Goal: Information Seeking & Learning: Learn about a topic

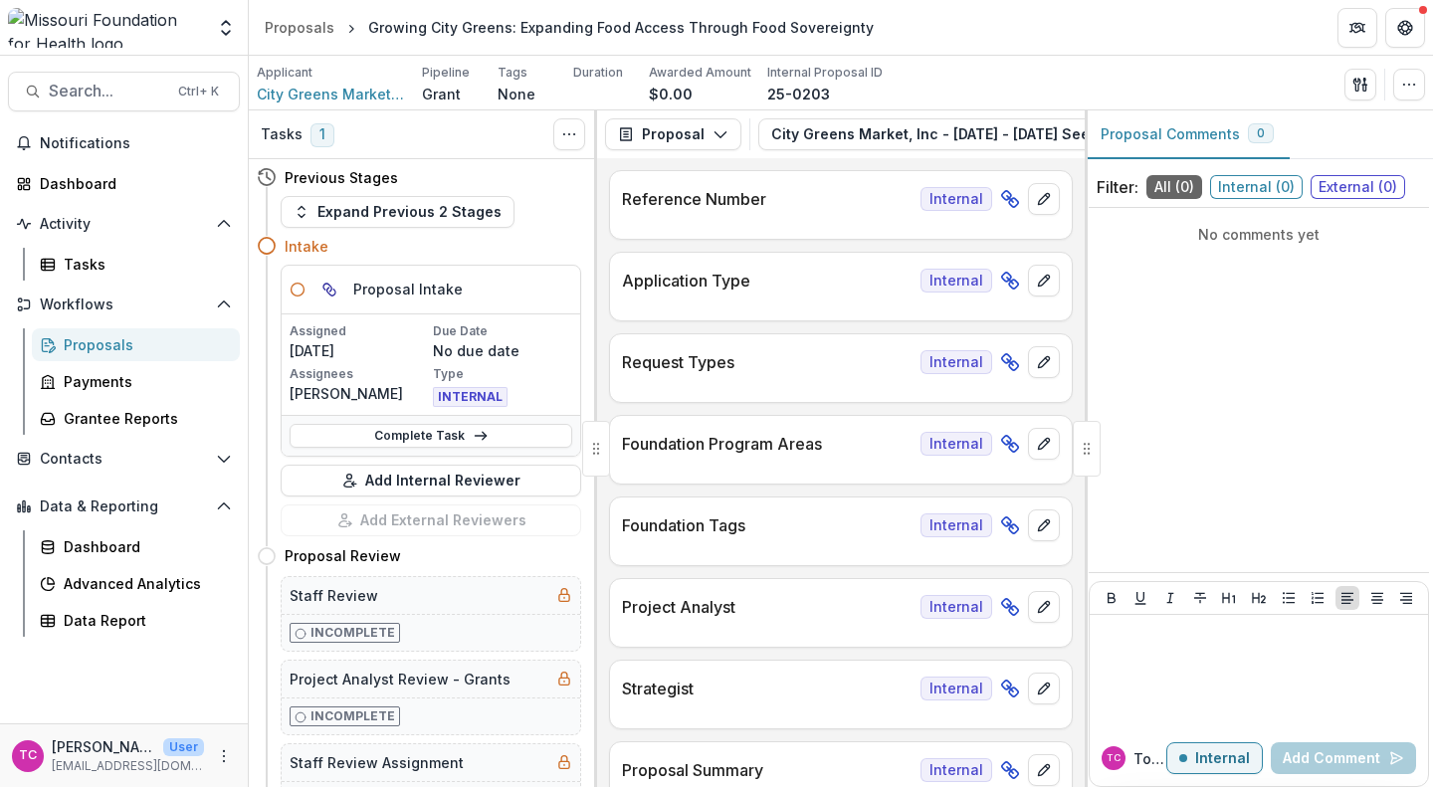
scroll to position [6692, 0]
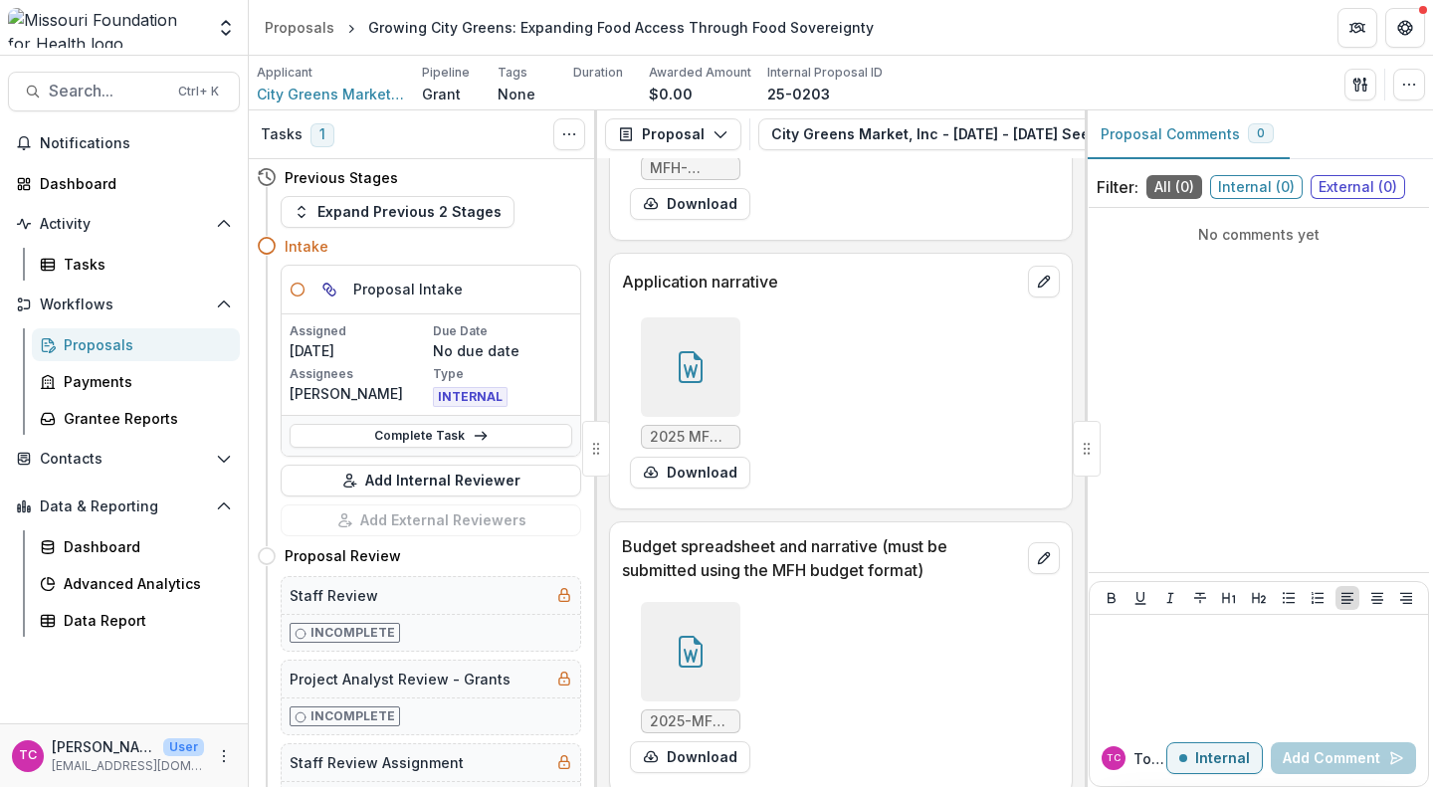
click at [289, 31] on div "Proposals" at bounding box center [300, 27] width 70 height 21
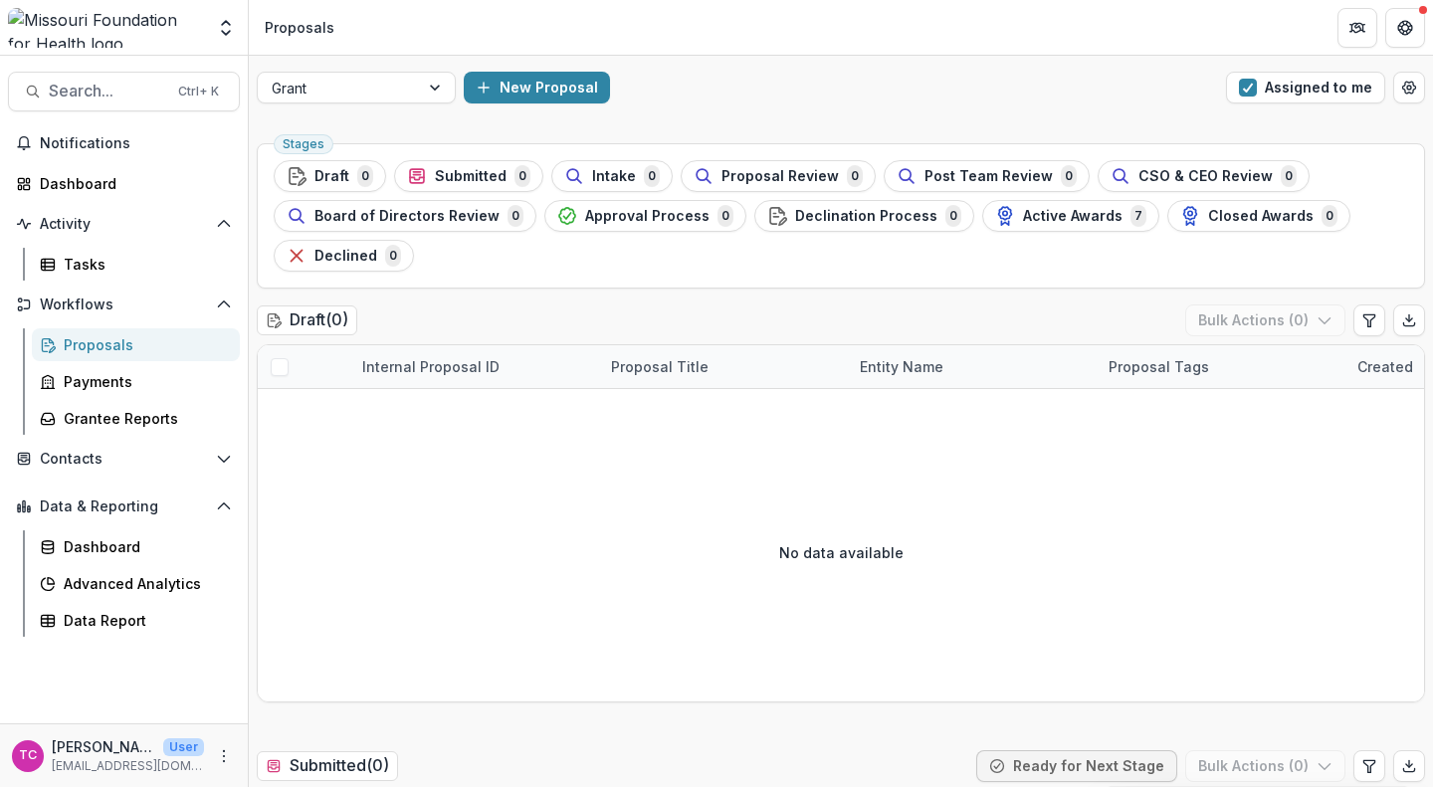
click at [1298, 73] on button "Assigned to me" at bounding box center [1305, 88] width 159 height 32
click at [600, 173] on span "Intake" at bounding box center [619, 176] width 44 height 17
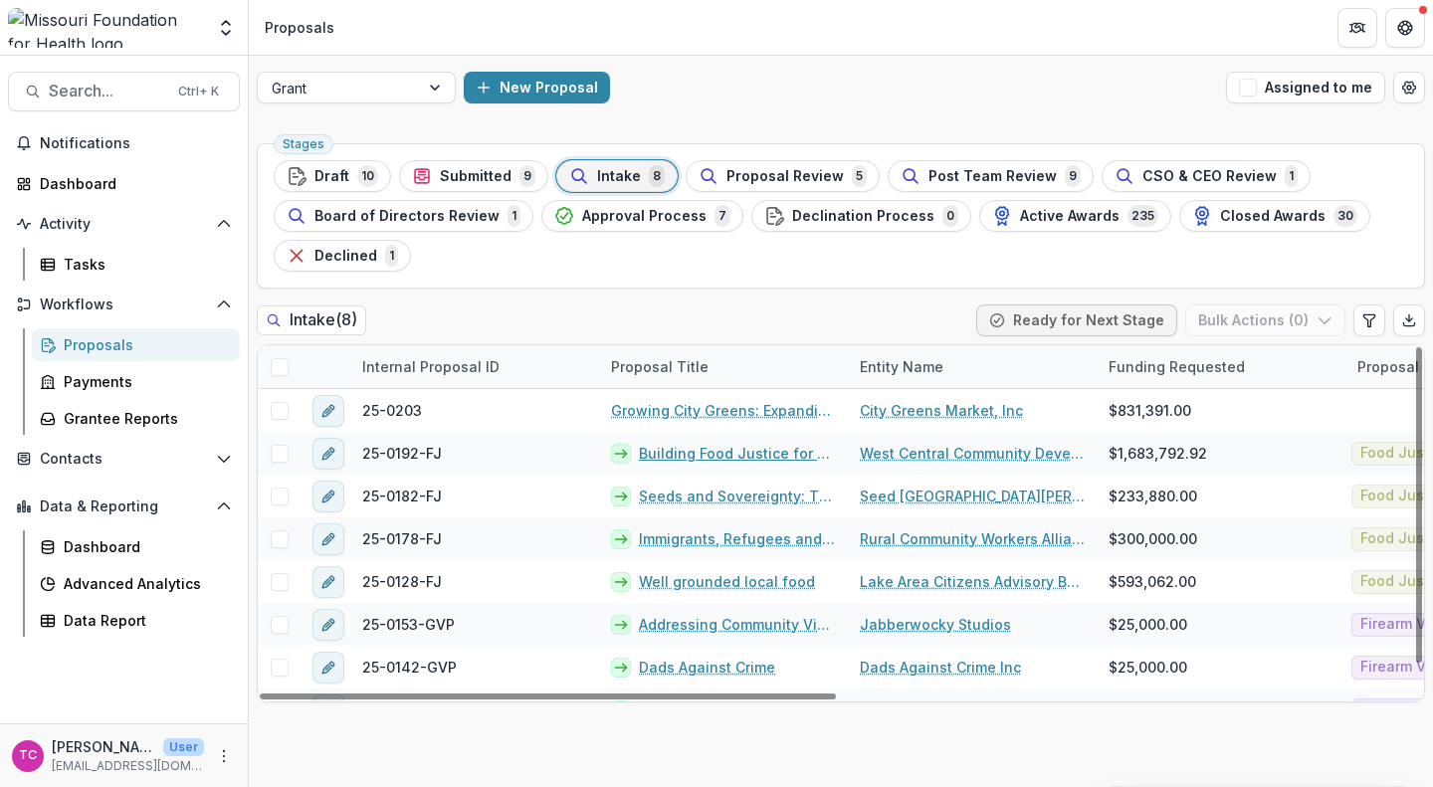
click at [728, 451] on link "Building Food Justice for Farmers and Food Producers" at bounding box center [737, 453] width 197 height 21
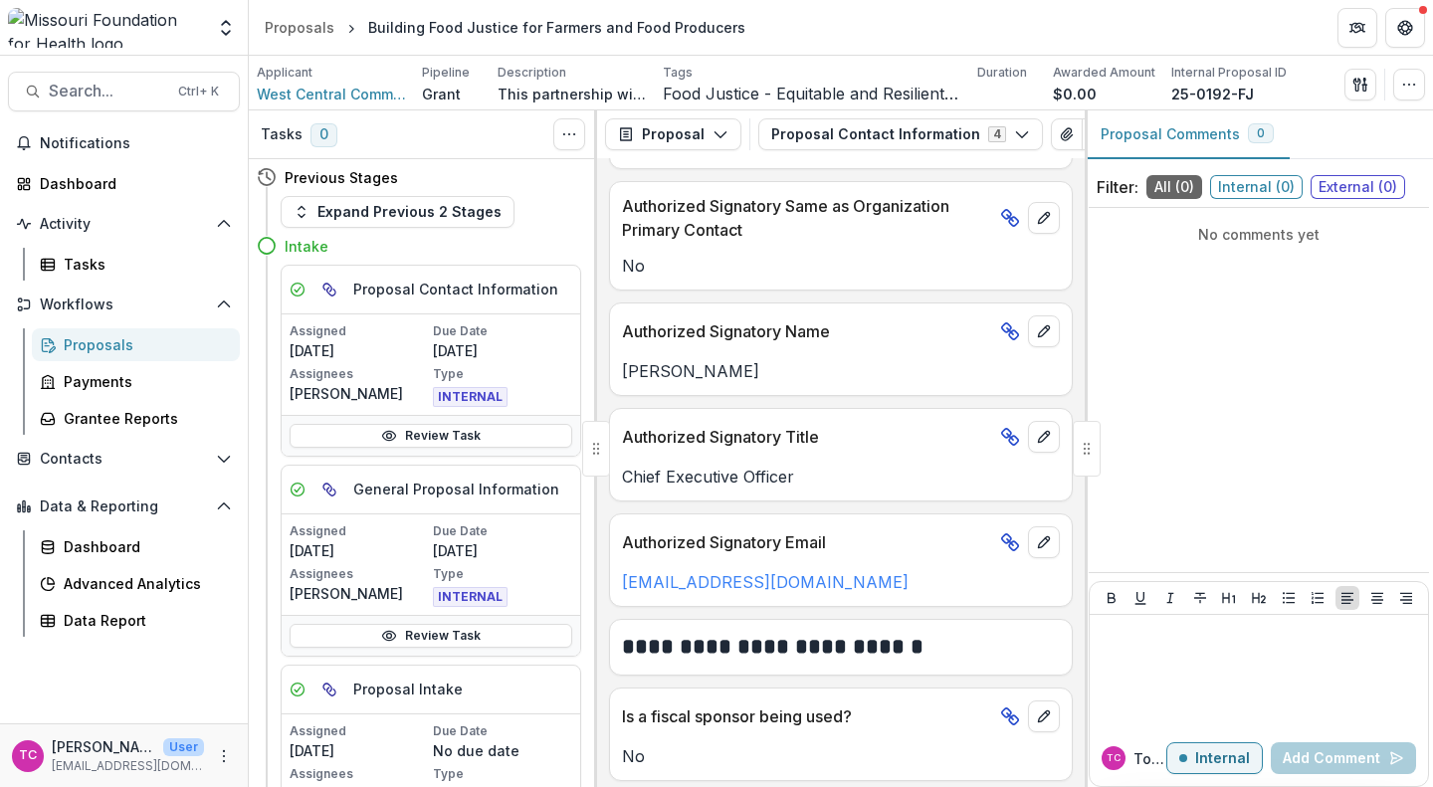
scroll to position [1523, 0]
click at [1061, 139] on icon "View Attached Files" at bounding box center [1066, 134] width 11 height 12
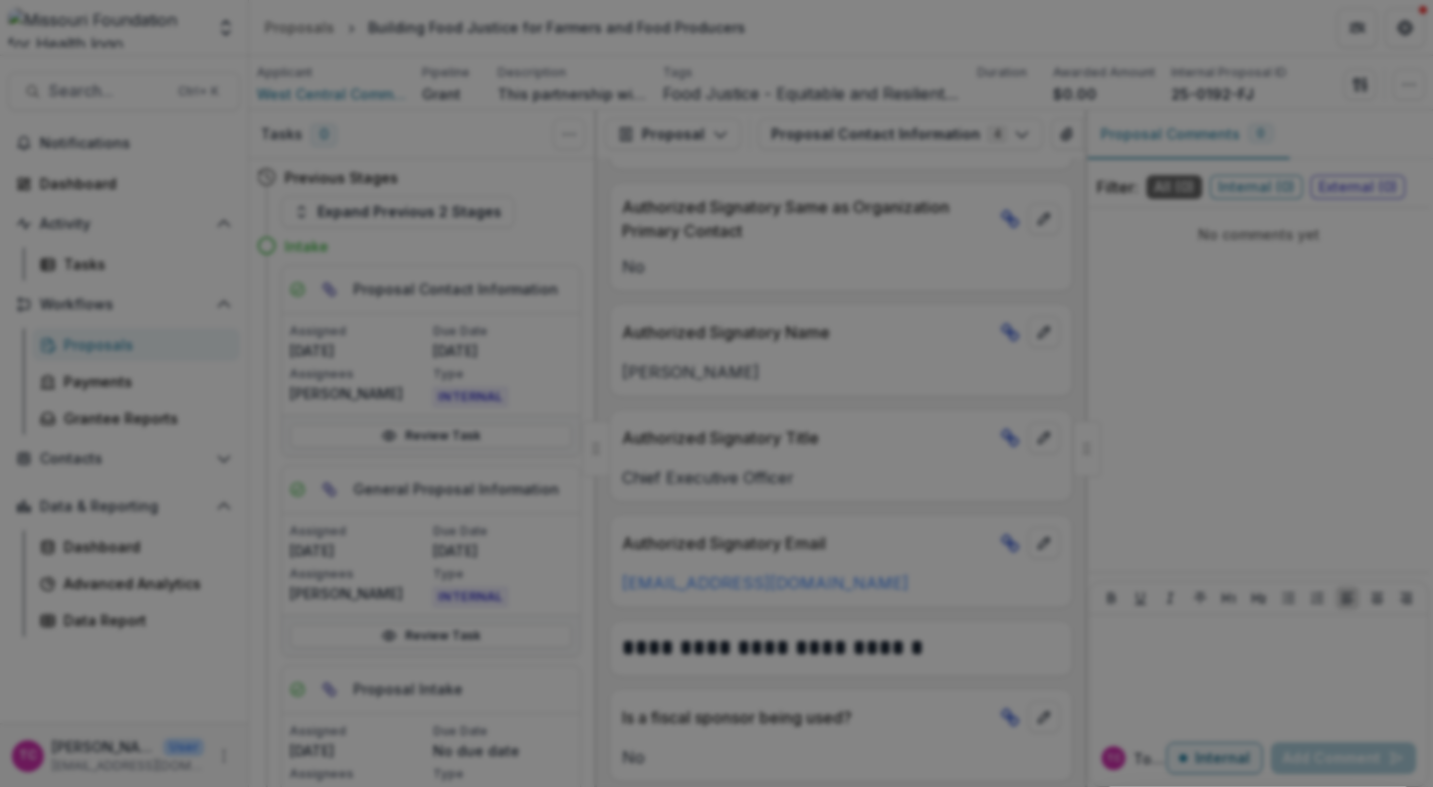
click at [1390, 40] on button "Close" at bounding box center [1406, 24] width 32 height 32
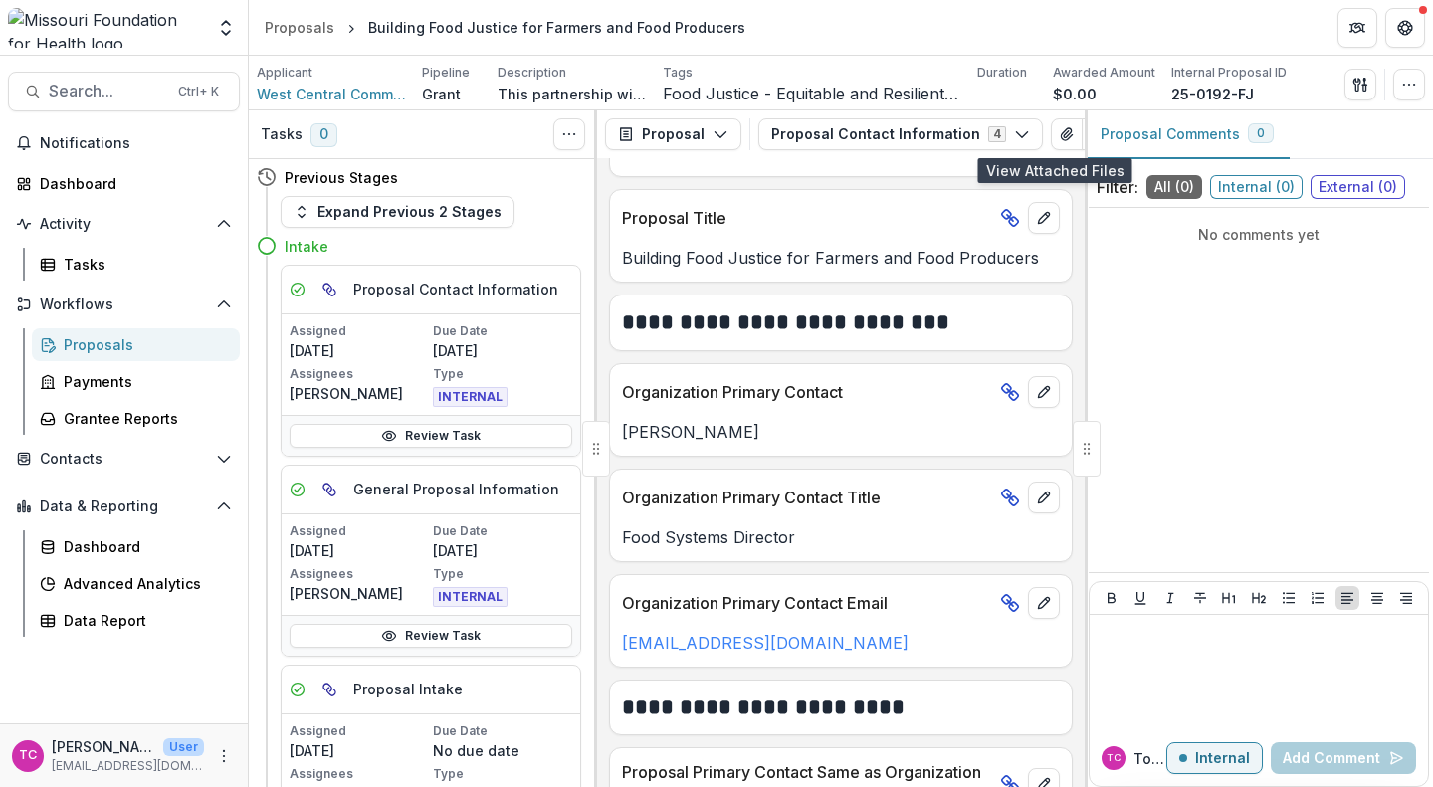
scroll to position [0, 0]
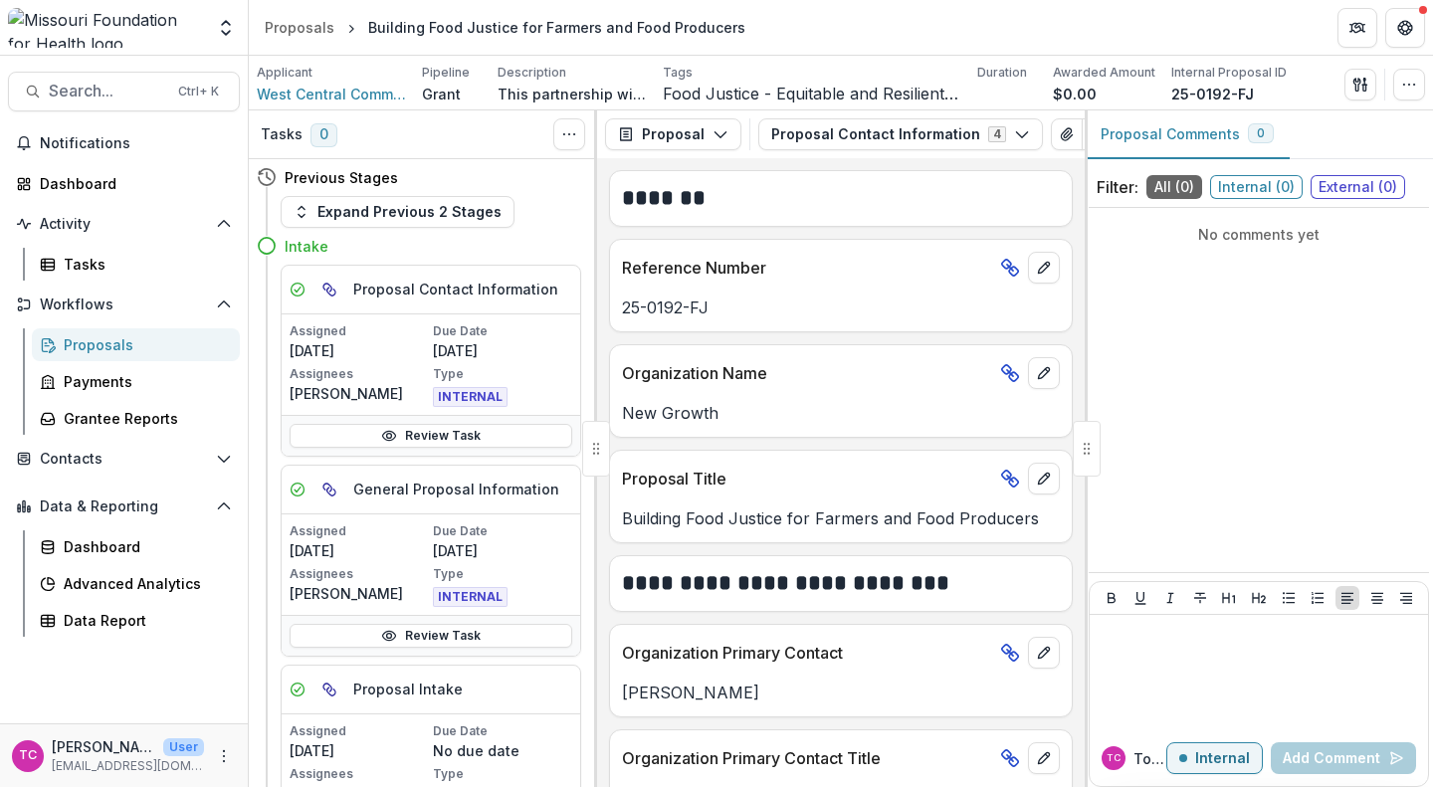
click at [993, 131] on button "Proposal Contact Information 4" at bounding box center [901, 134] width 285 height 32
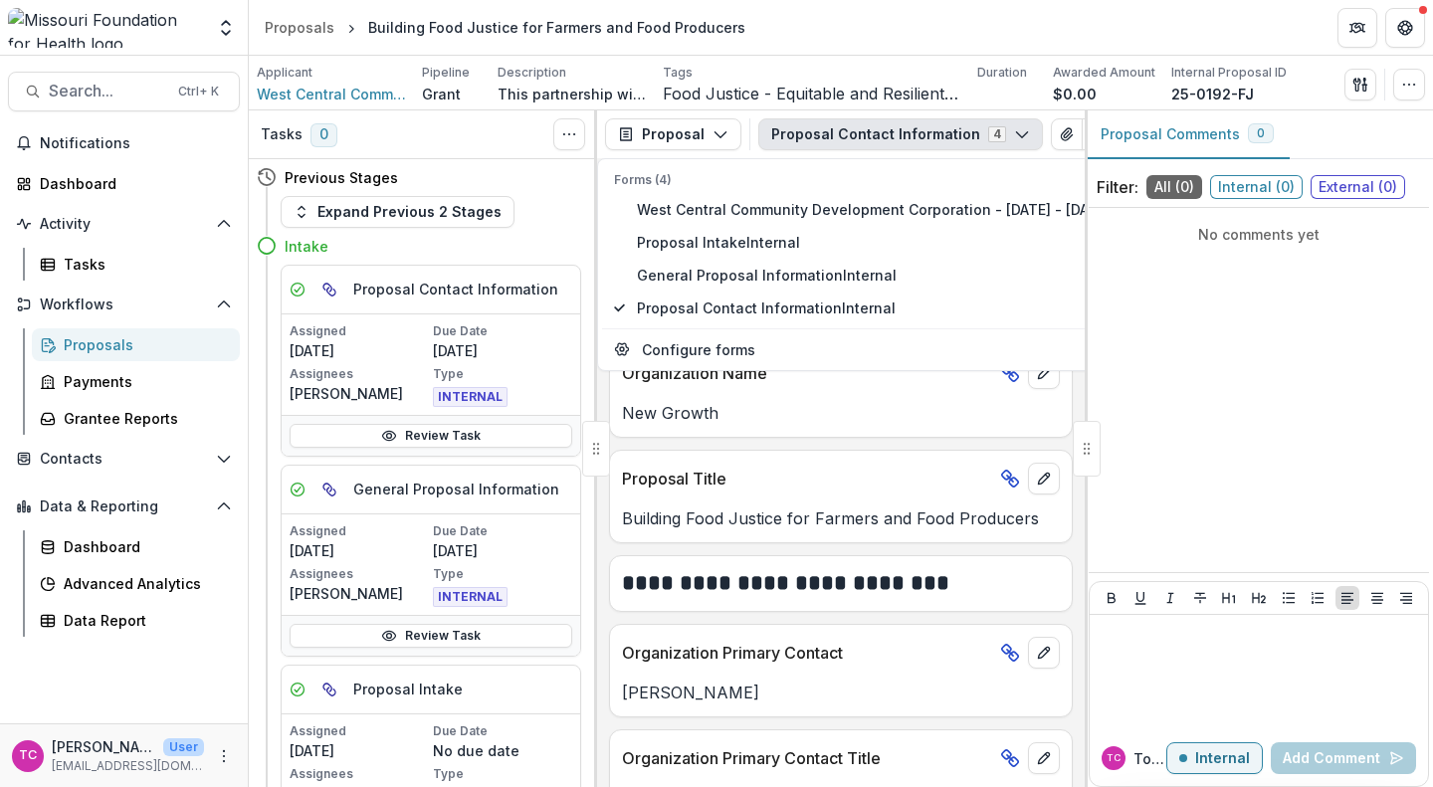
click at [989, 134] on button "Proposal Contact Information 4" at bounding box center [901, 134] width 285 height 32
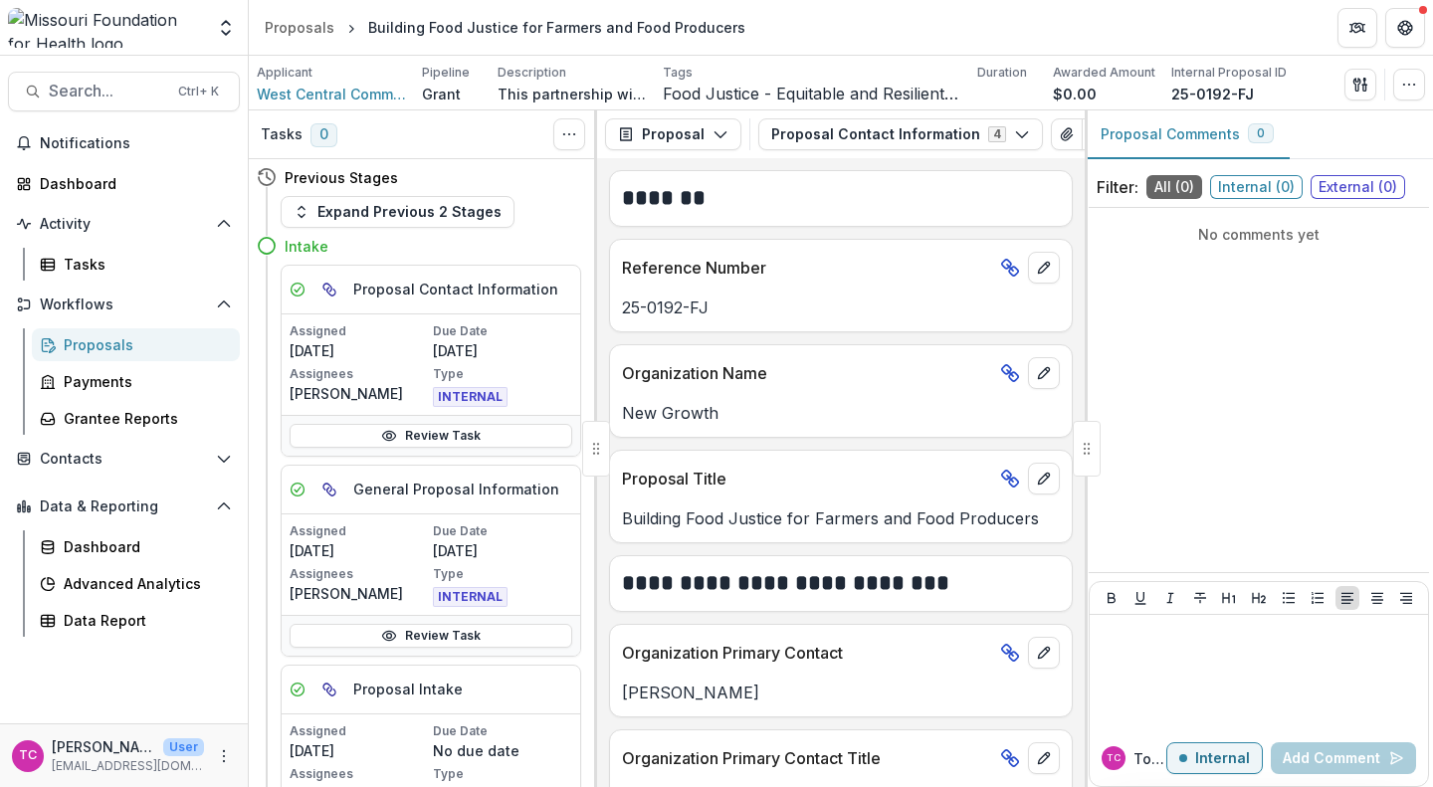
click at [315, 31] on div "Proposals" at bounding box center [300, 27] width 70 height 21
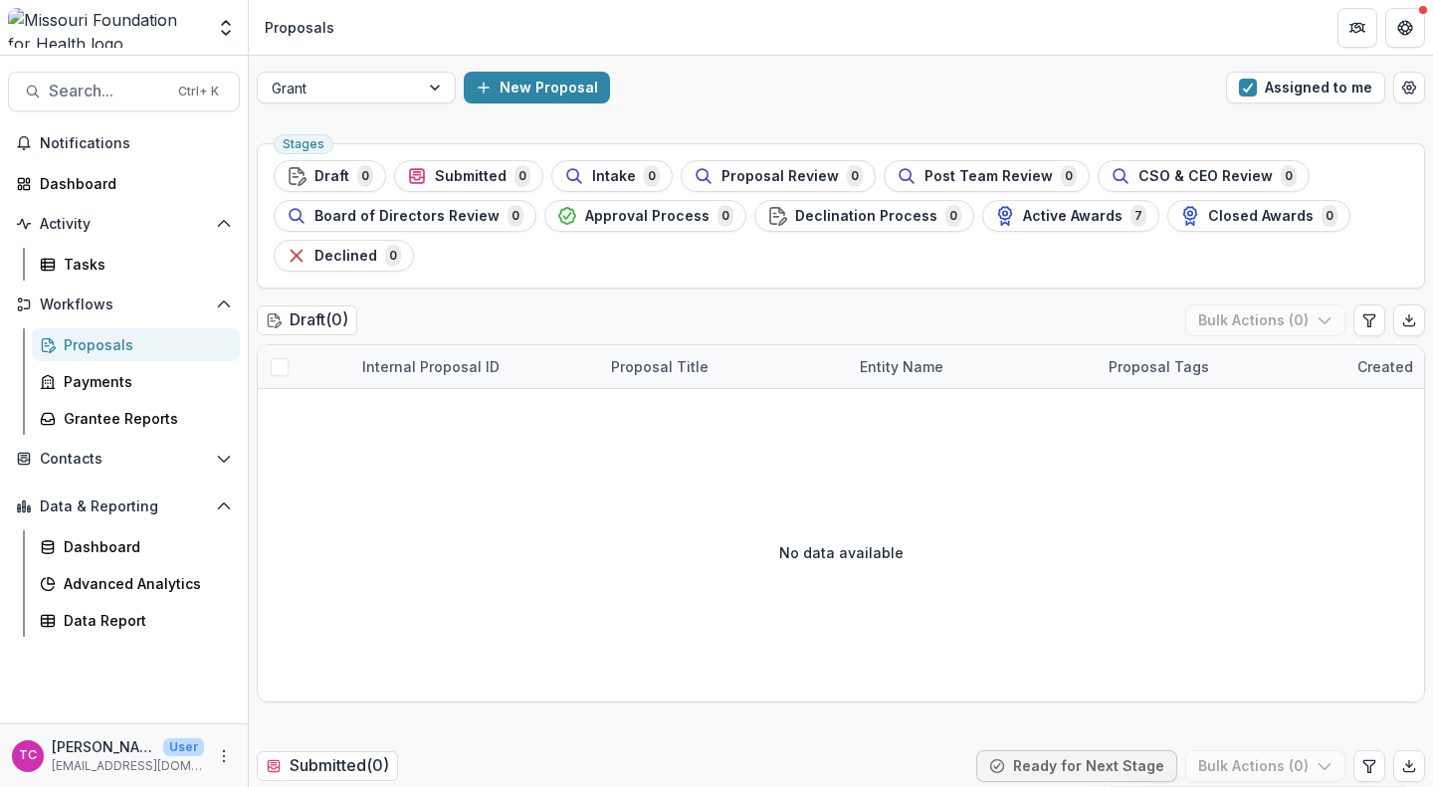
click at [1257, 82] on button "Assigned to me" at bounding box center [1305, 88] width 159 height 32
click at [585, 180] on div "Intake 8" at bounding box center [617, 176] width 96 height 22
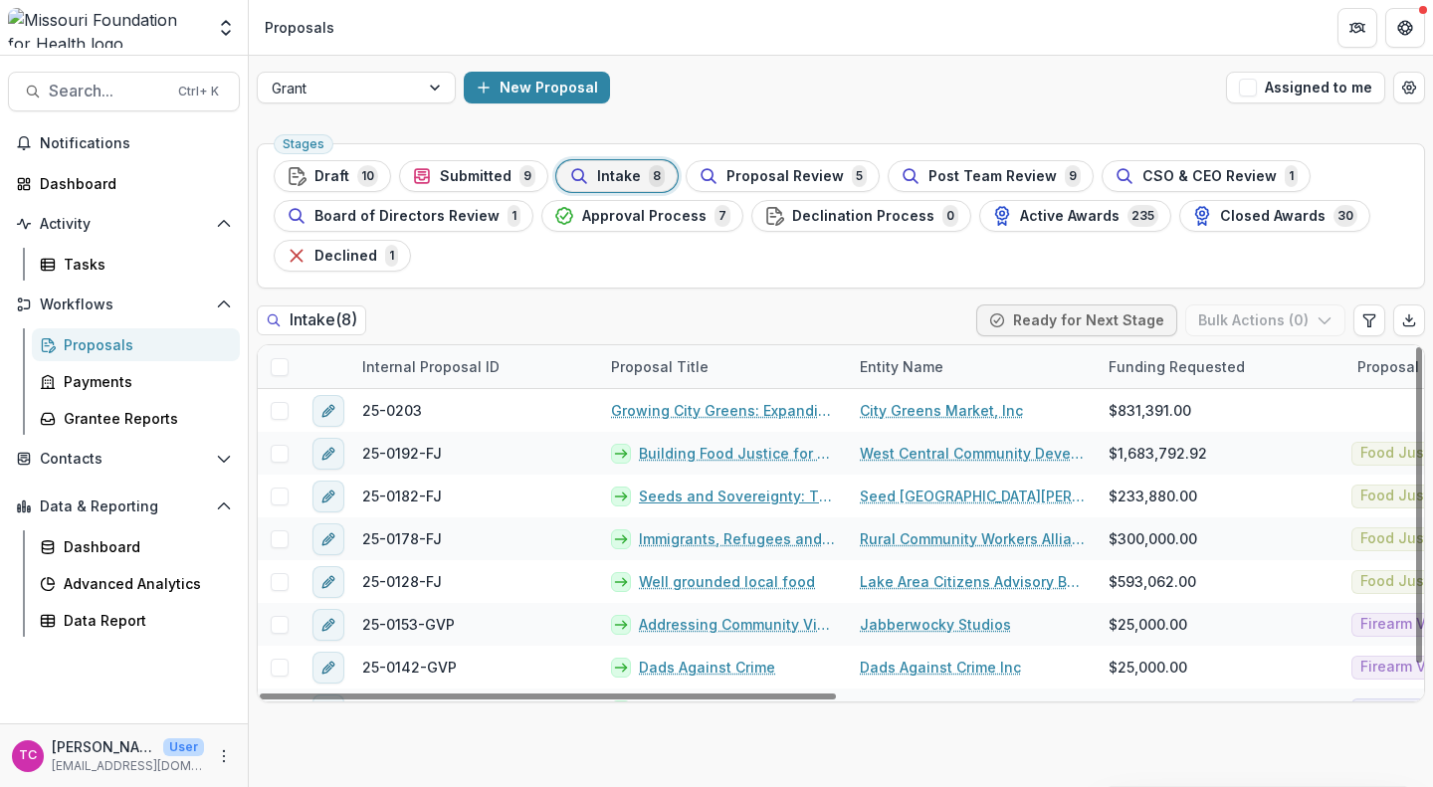
click at [707, 492] on link "Seeds and Sovereignty: The Seed St. Louis Food Demonstration Garden" at bounding box center [737, 496] width 197 height 21
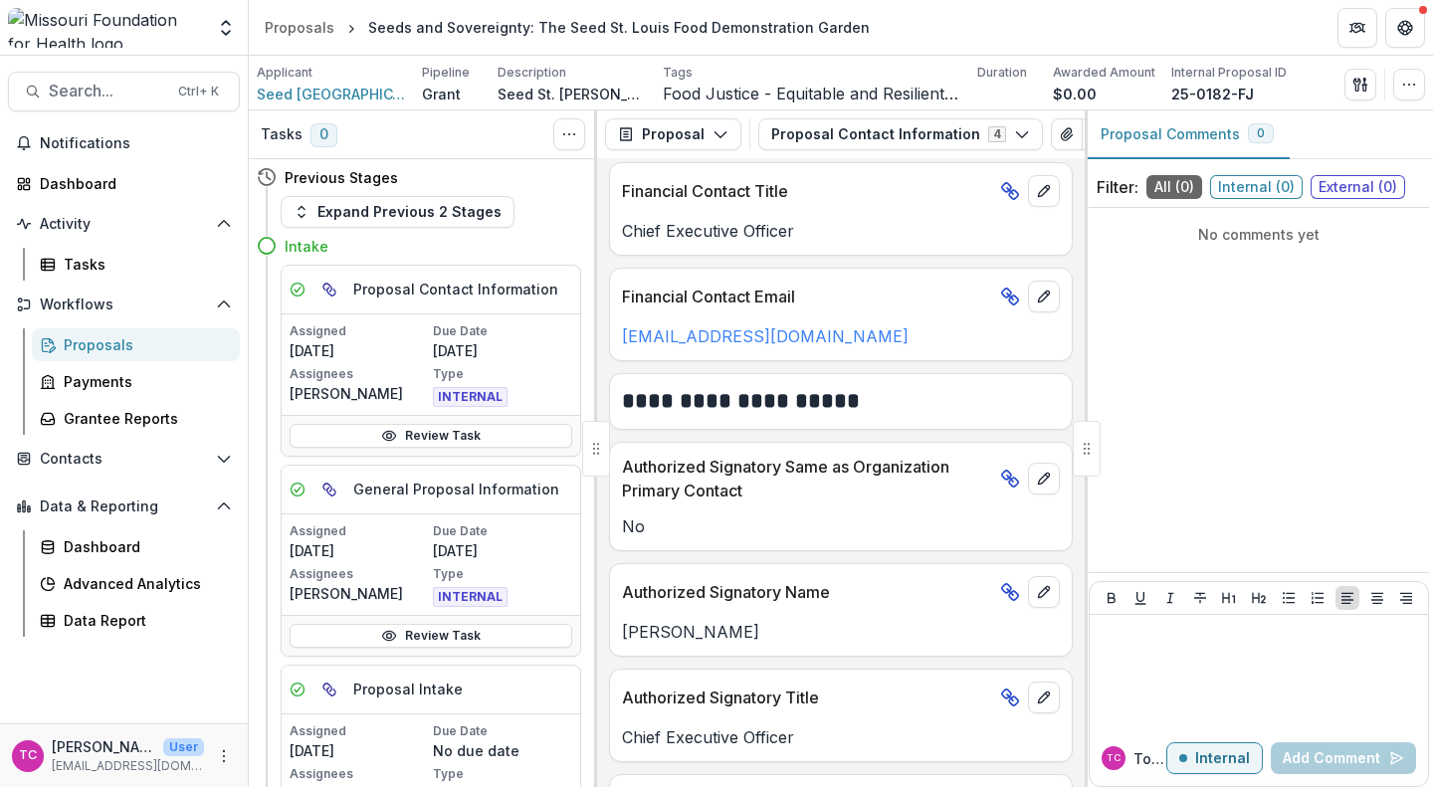
scroll to position [1557, 0]
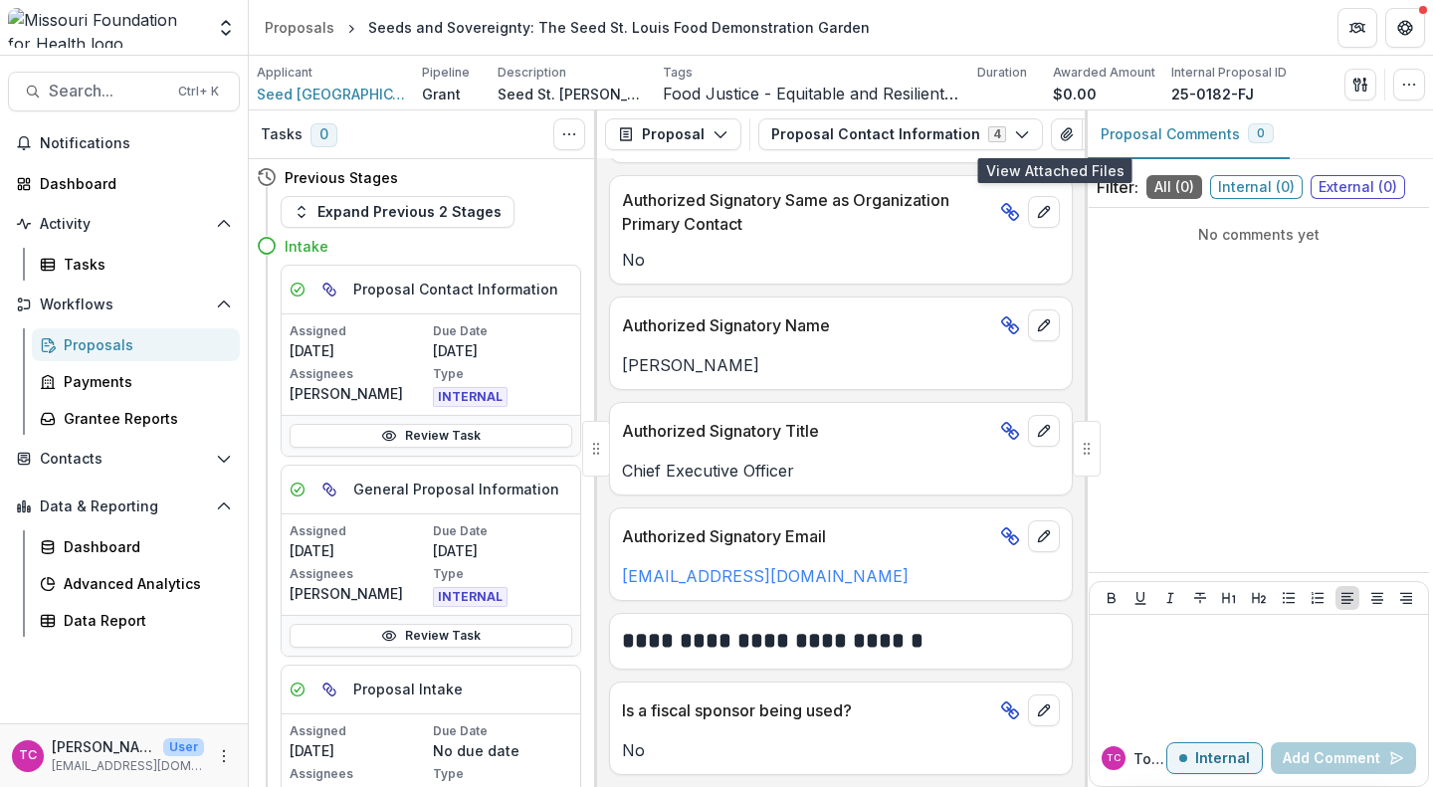
click at [1061, 139] on icon "View Attached Files" at bounding box center [1066, 134] width 11 height 12
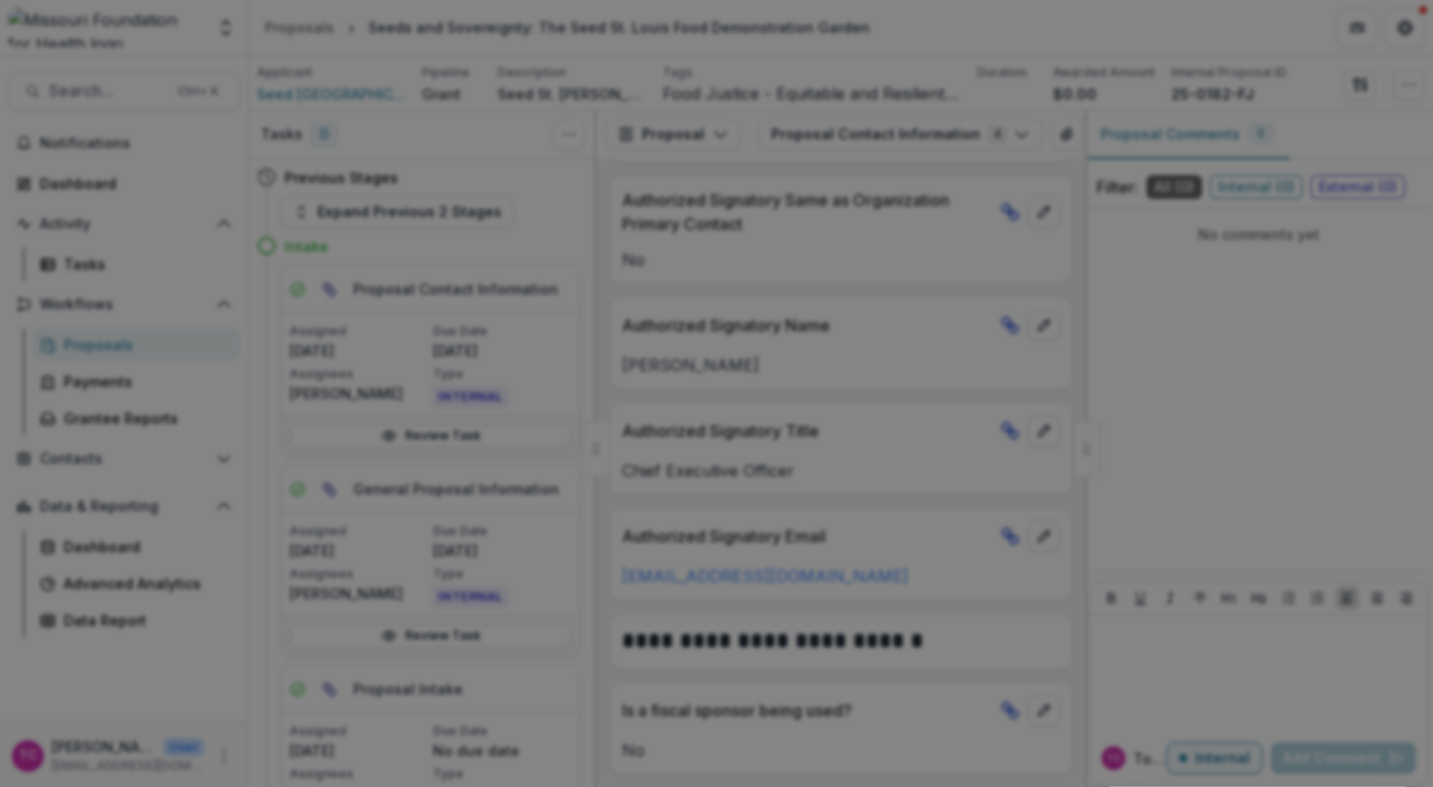
click at [1400, 30] on icon "Close" at bounding box center [1406, 24] width 12 height 12
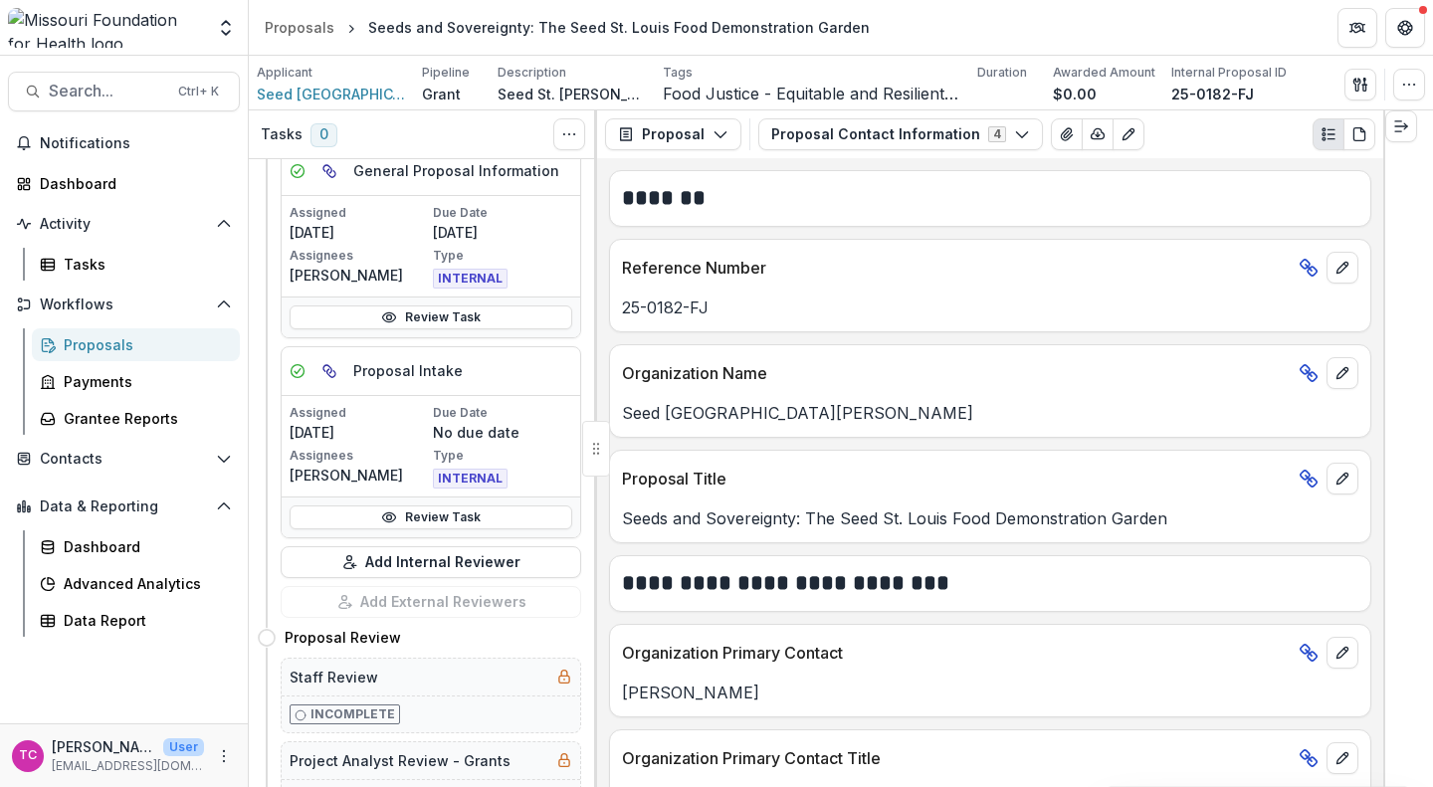
scroll to position [300, 0]
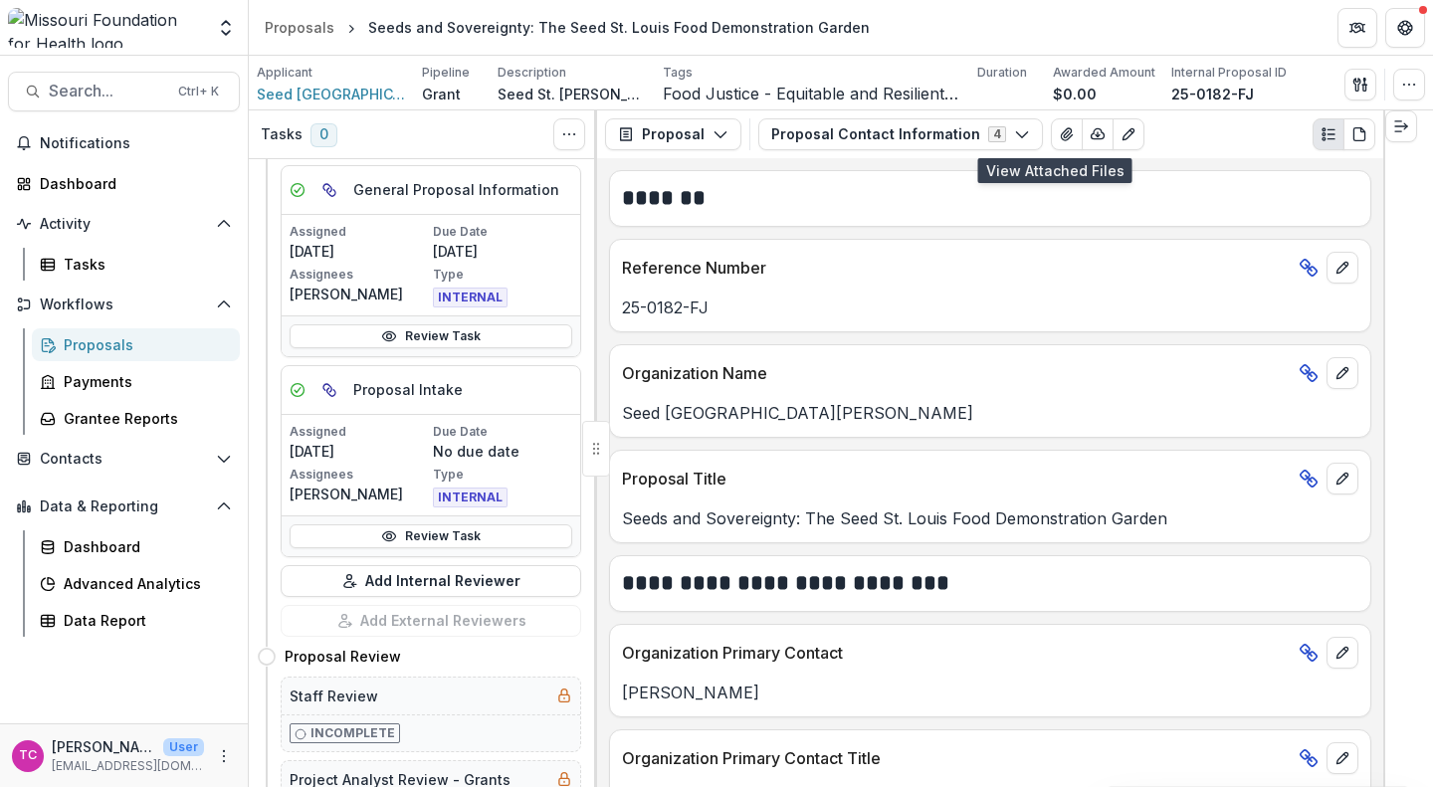
click at [1059, 132] on icon "View Attached Files" at bounding box center [1067, 134] width 16 height 16
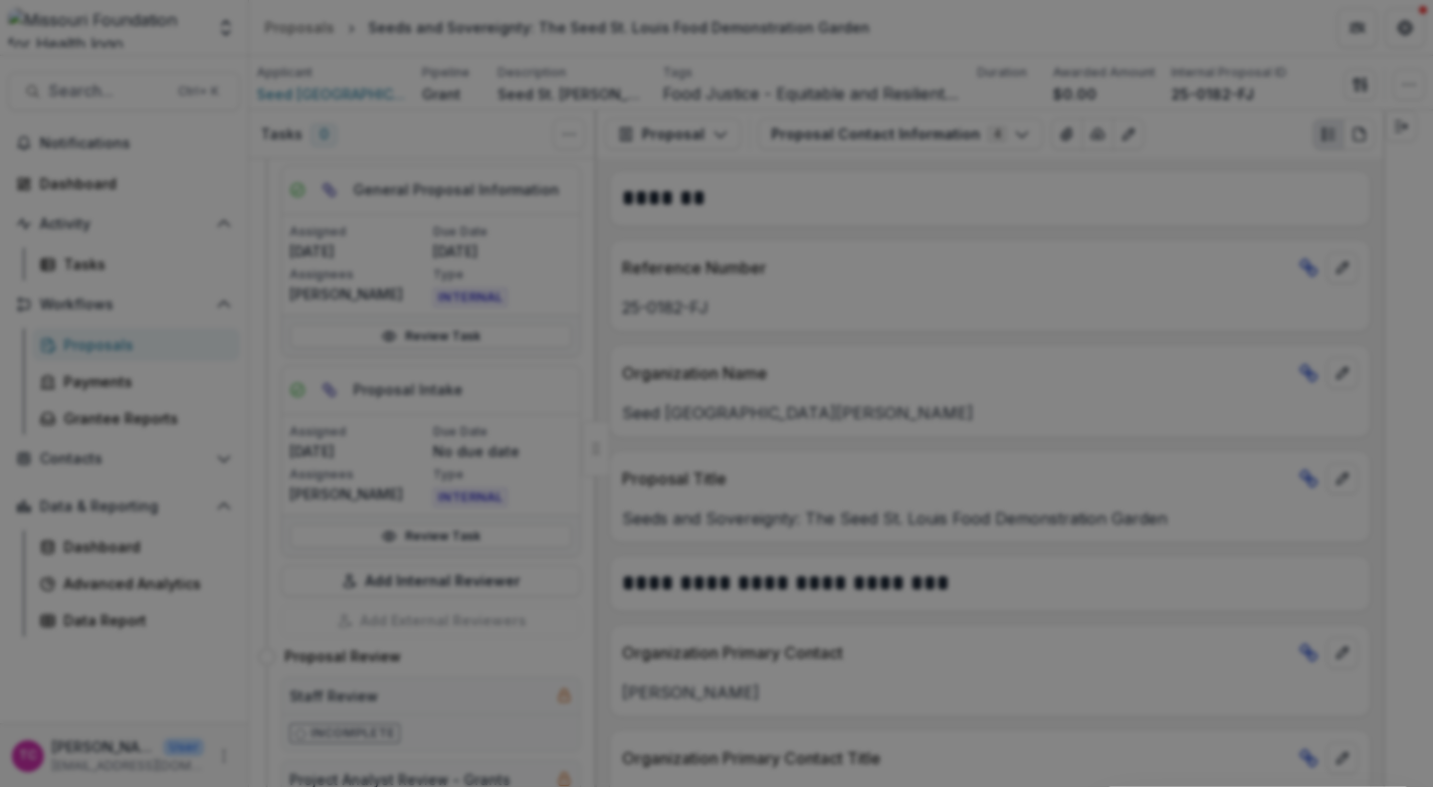
click at [1390, 40] on button "Close" at bounding box center [1406, 24] width 32 height 32
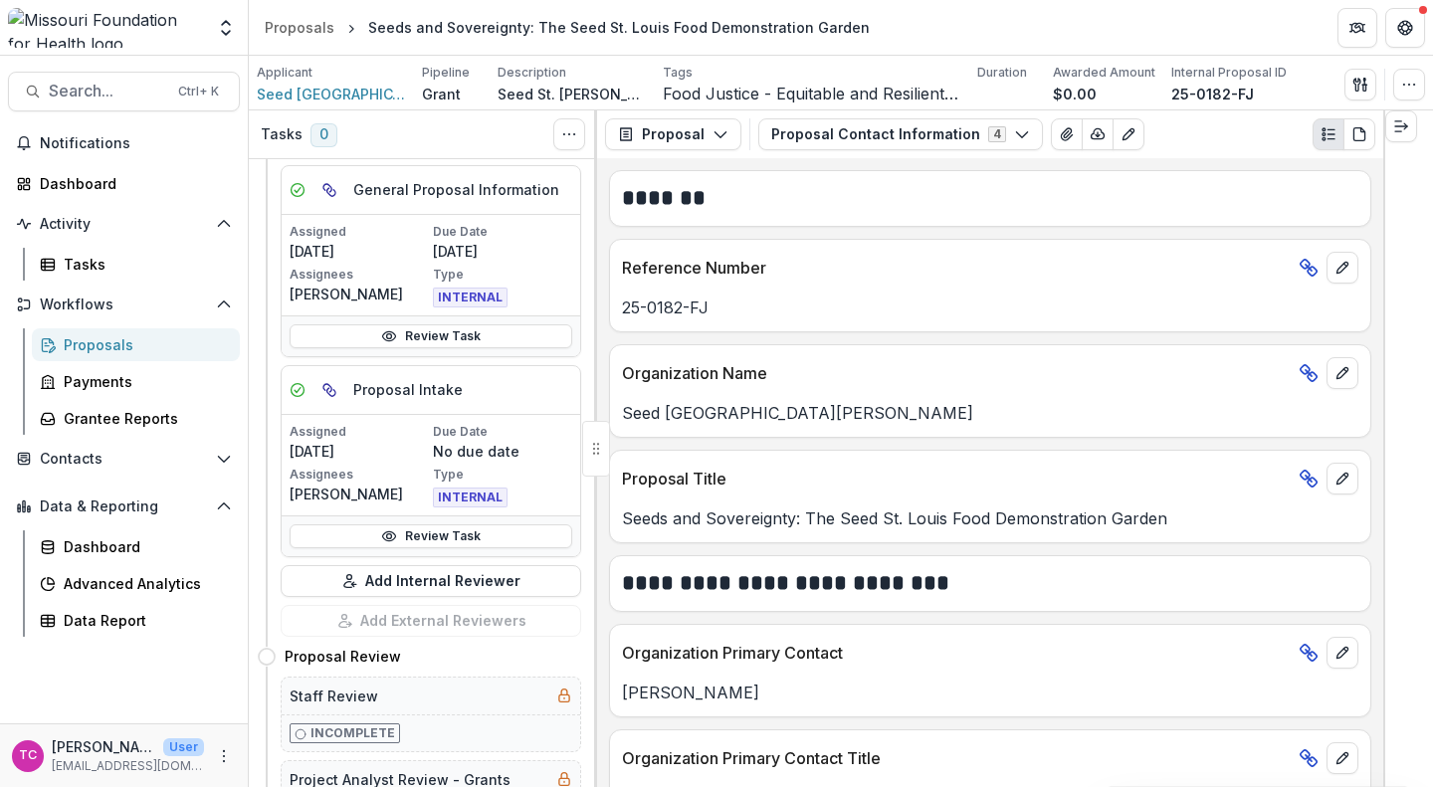
click at [309, 32] on div "Proposals" at bounding box center [300, 27] width 70 height 21
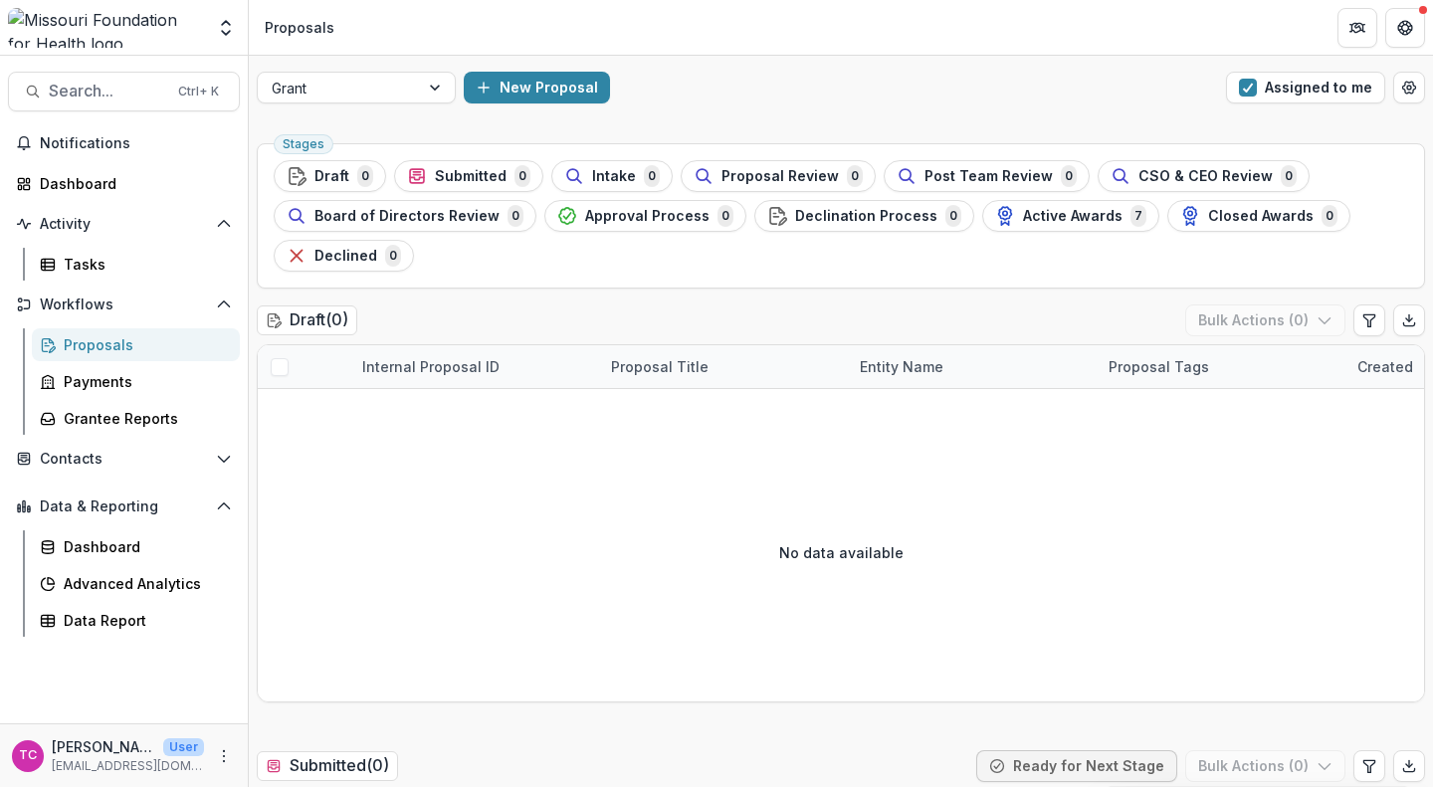
click at [1248, 98] on button "Assigned to me" at bounding box center [1305, 88] width 159 height 32
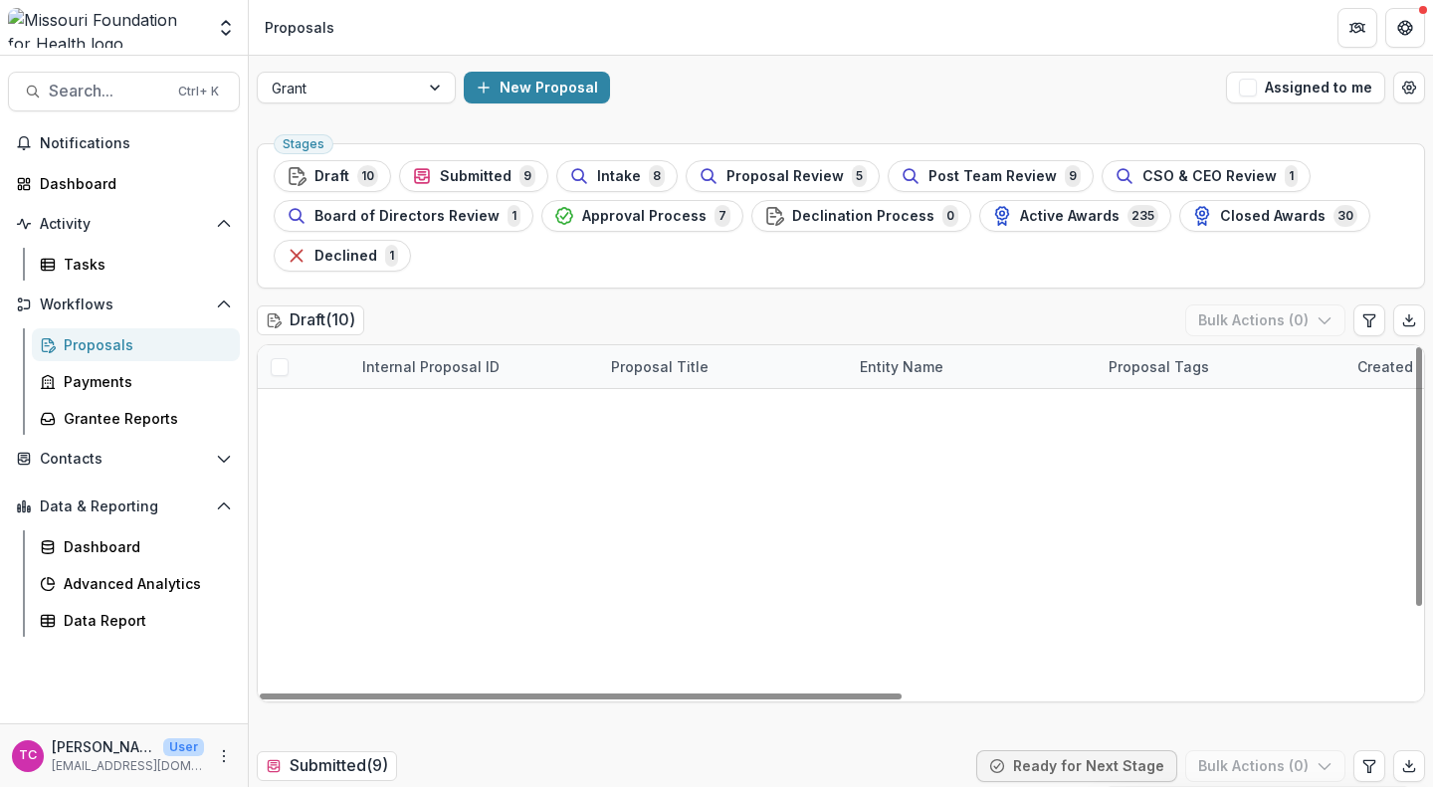
click at [608, 183] on span "Intake" at bounding box center [619, 176] width 44 height 17
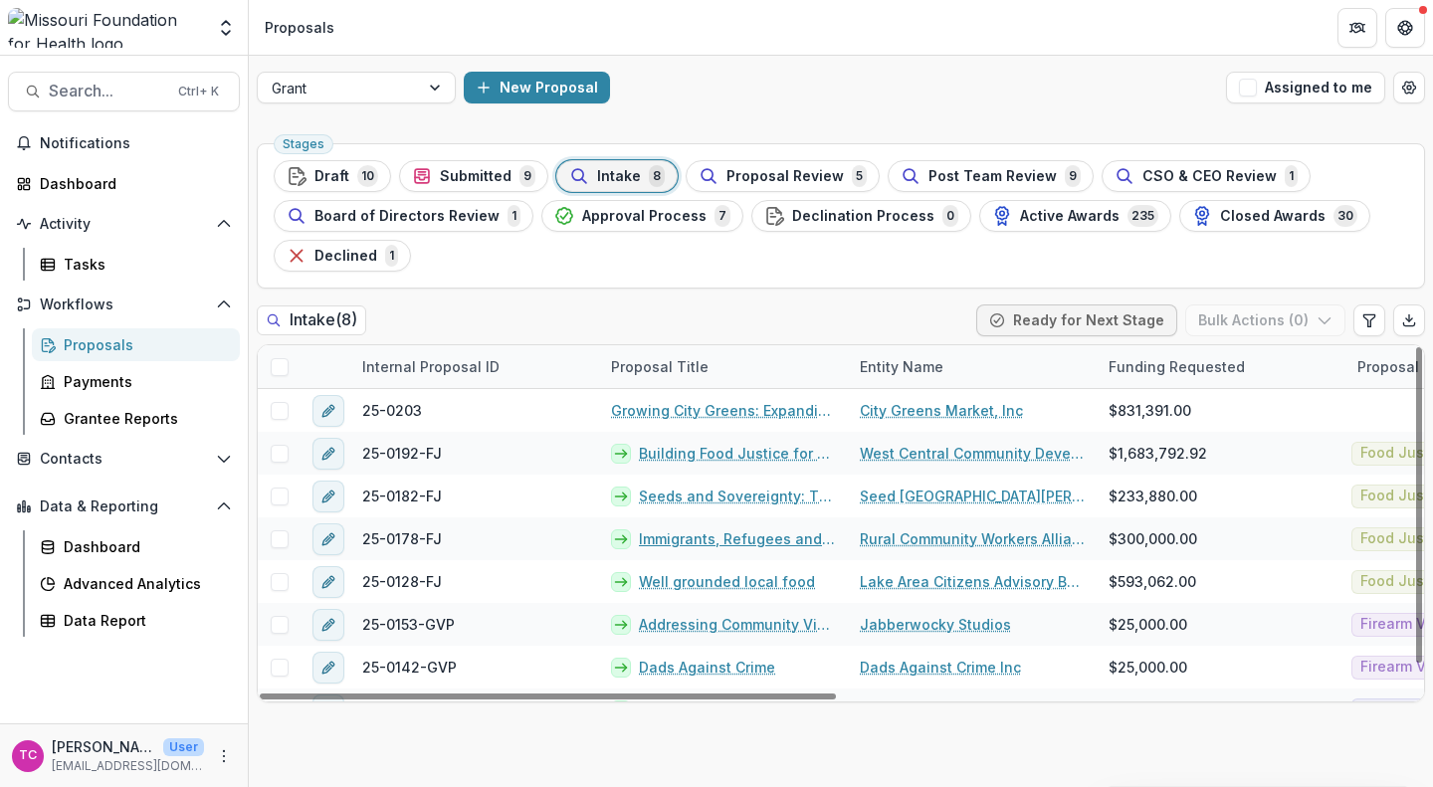
click at [713, 538] on link "Immigrants, Refugees and the Food Chain Supply in [GEOGRAPHIC_DATA]." at bounding box center [737, 539] width 197 height 21
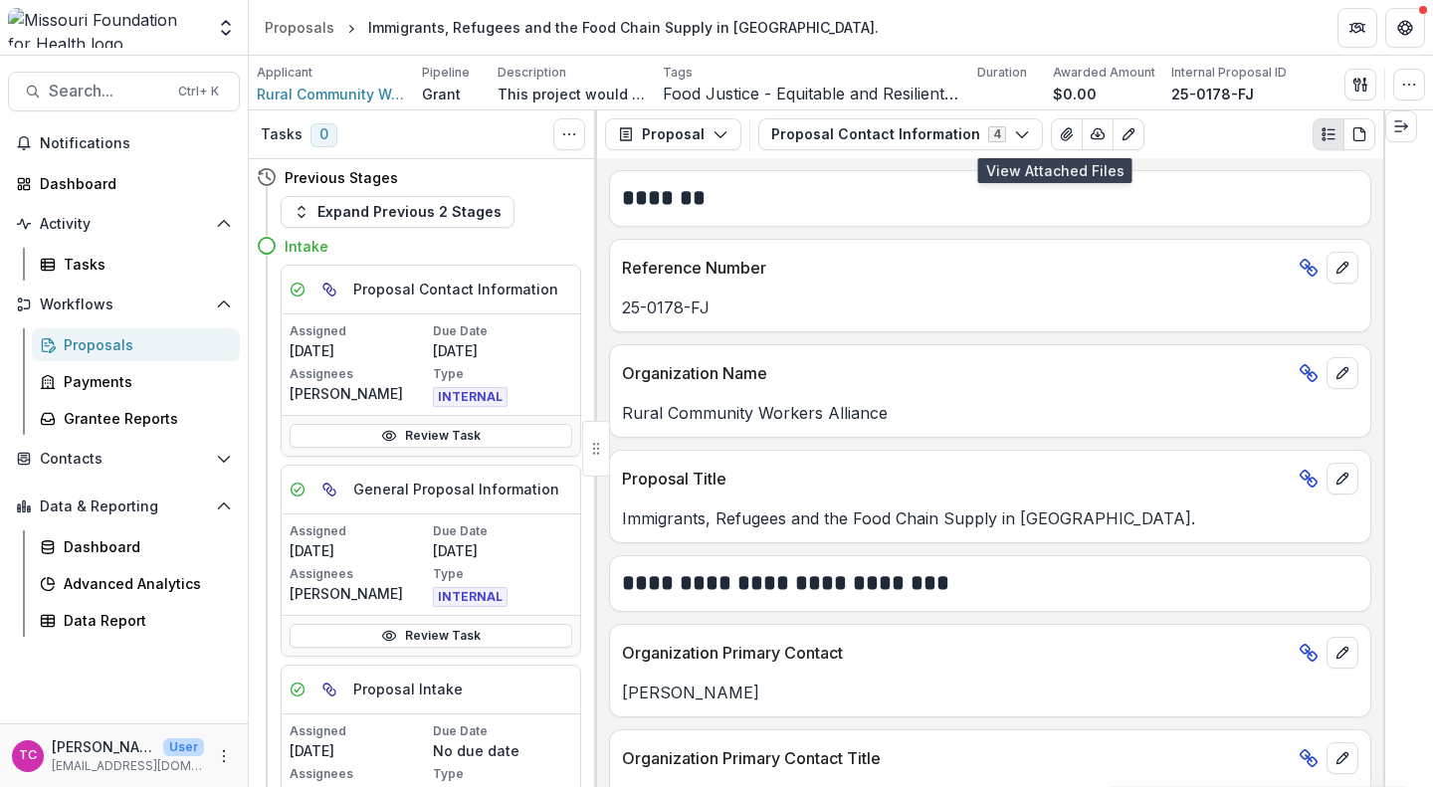
click at [1061, 137] on icon "View Attached Files" at bounding box center [1066, 134] width 11 height 12
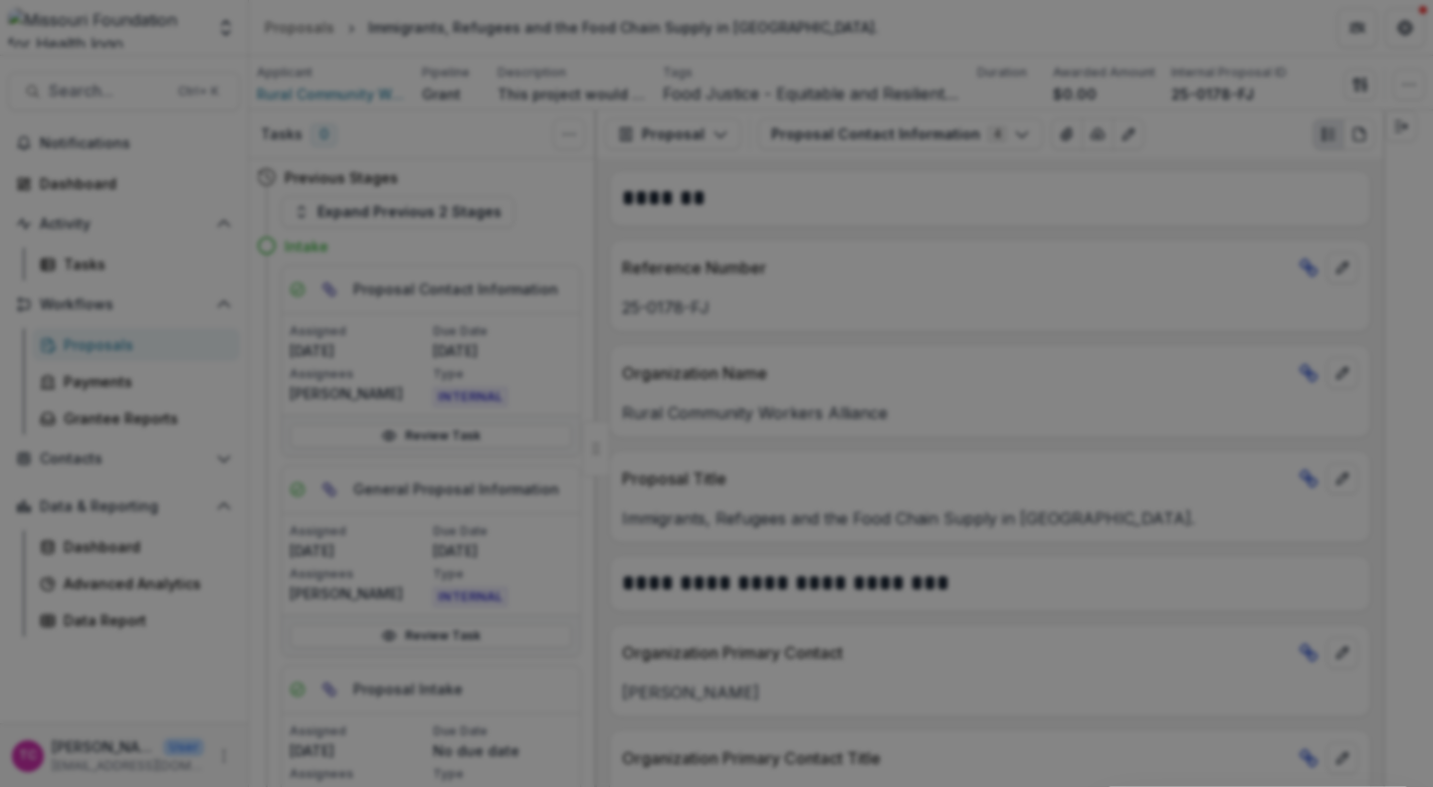
click at [1400, 30] on icon "Close" at bounding box center [1406, 24] width 12 height 12
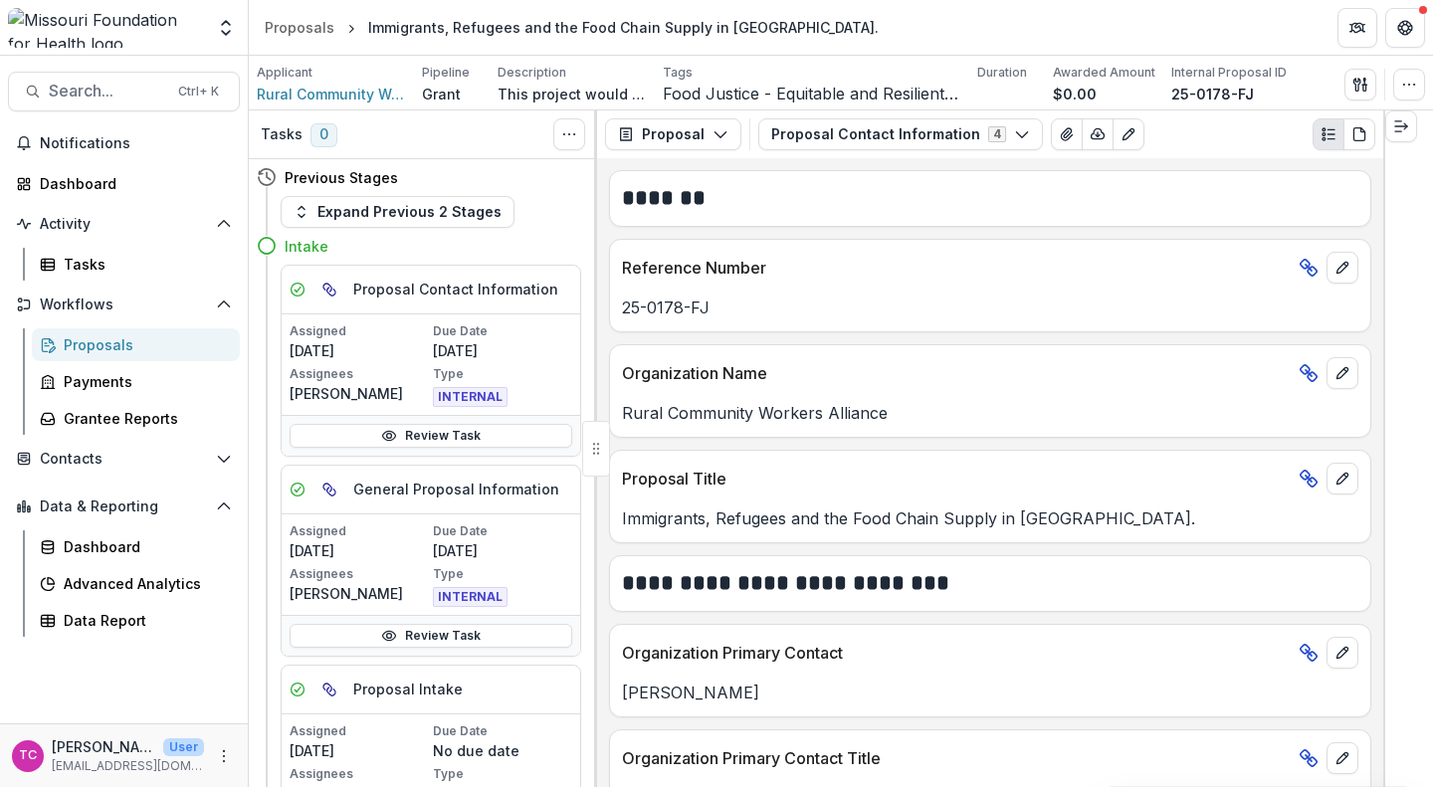
click at [1375, 131] on button "PDF view" at bounding box center [1360, 134] width 32 height 32
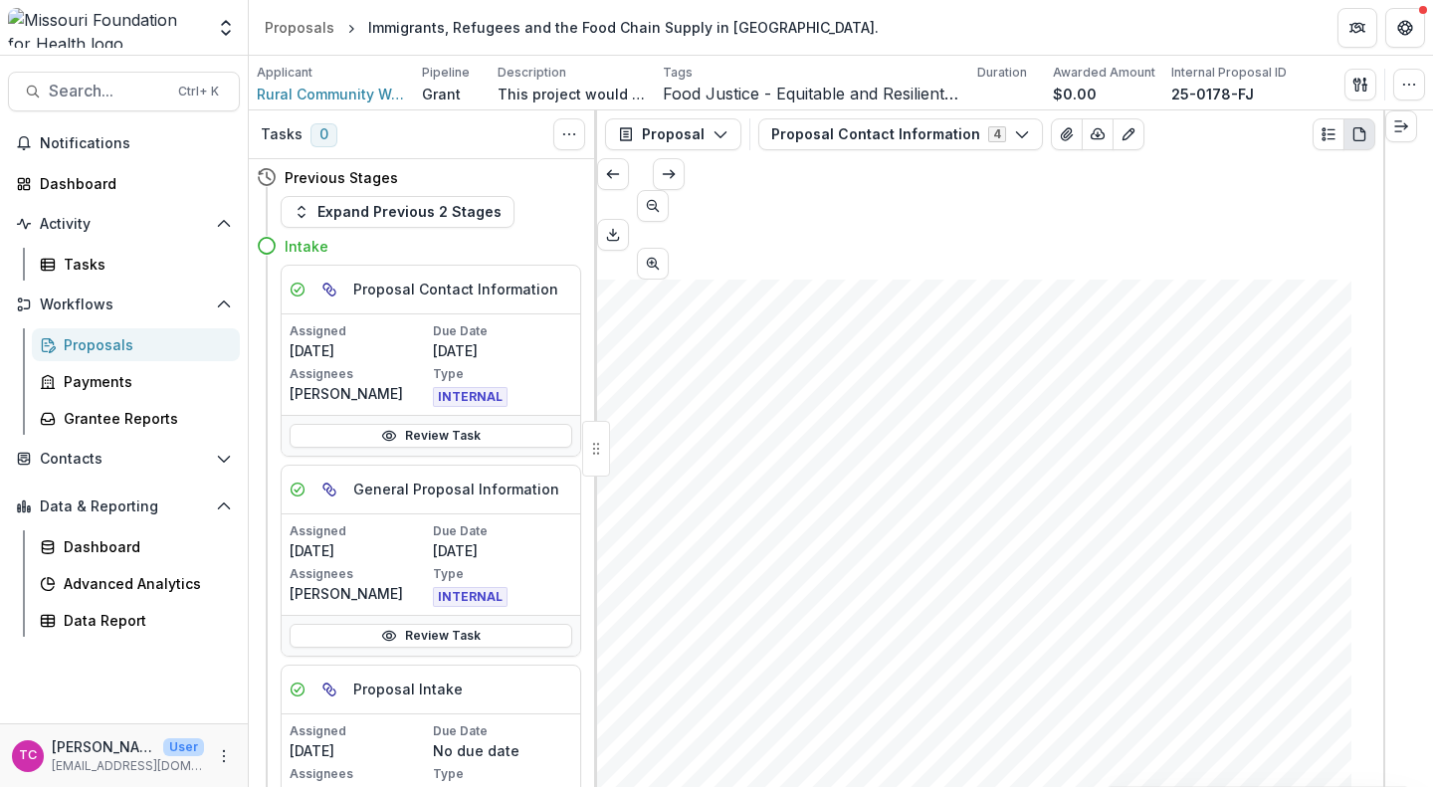
scroll to position [2671, 0]
click at [685, 188] on button "Scroll to next page" at bounding box center [669, 174] width 32 height 32
click at [1014, 130] on icon "button" at bounding box center [1022, 134] width 16 height 16
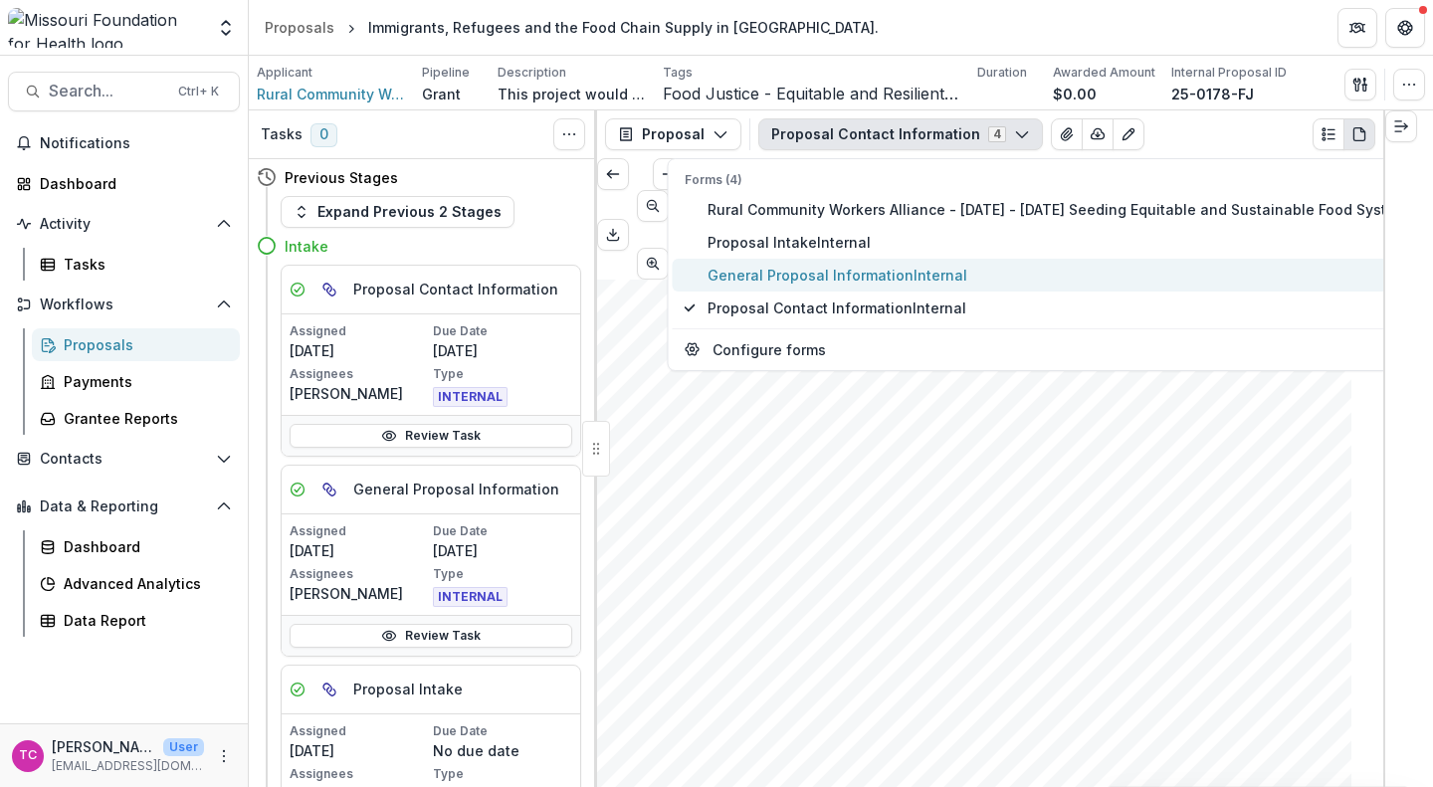
click at [819, 281] on span "General Proposal Information Internal" at bounding box center [1062, 275] width 708 height 21
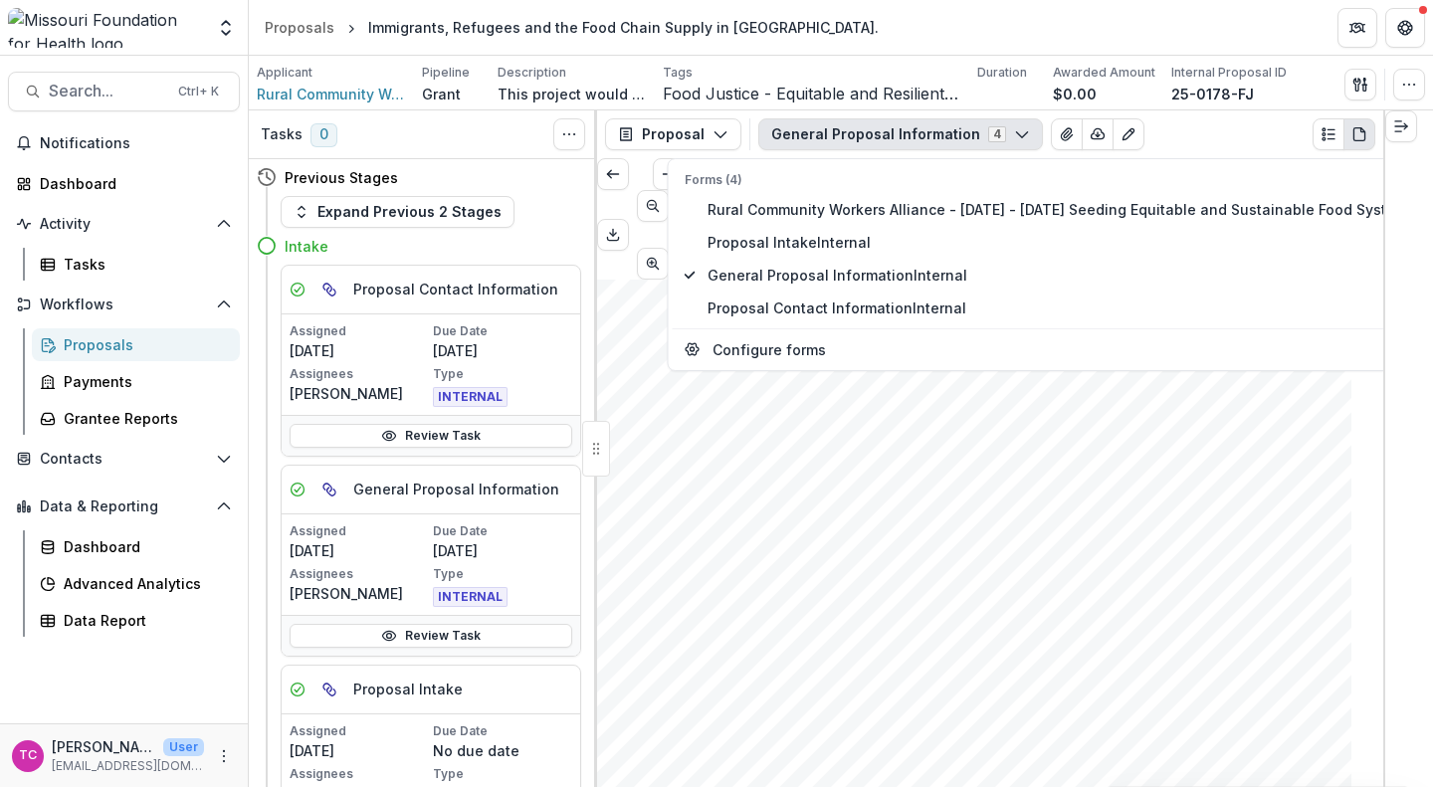
scroll to position [1585, 0]
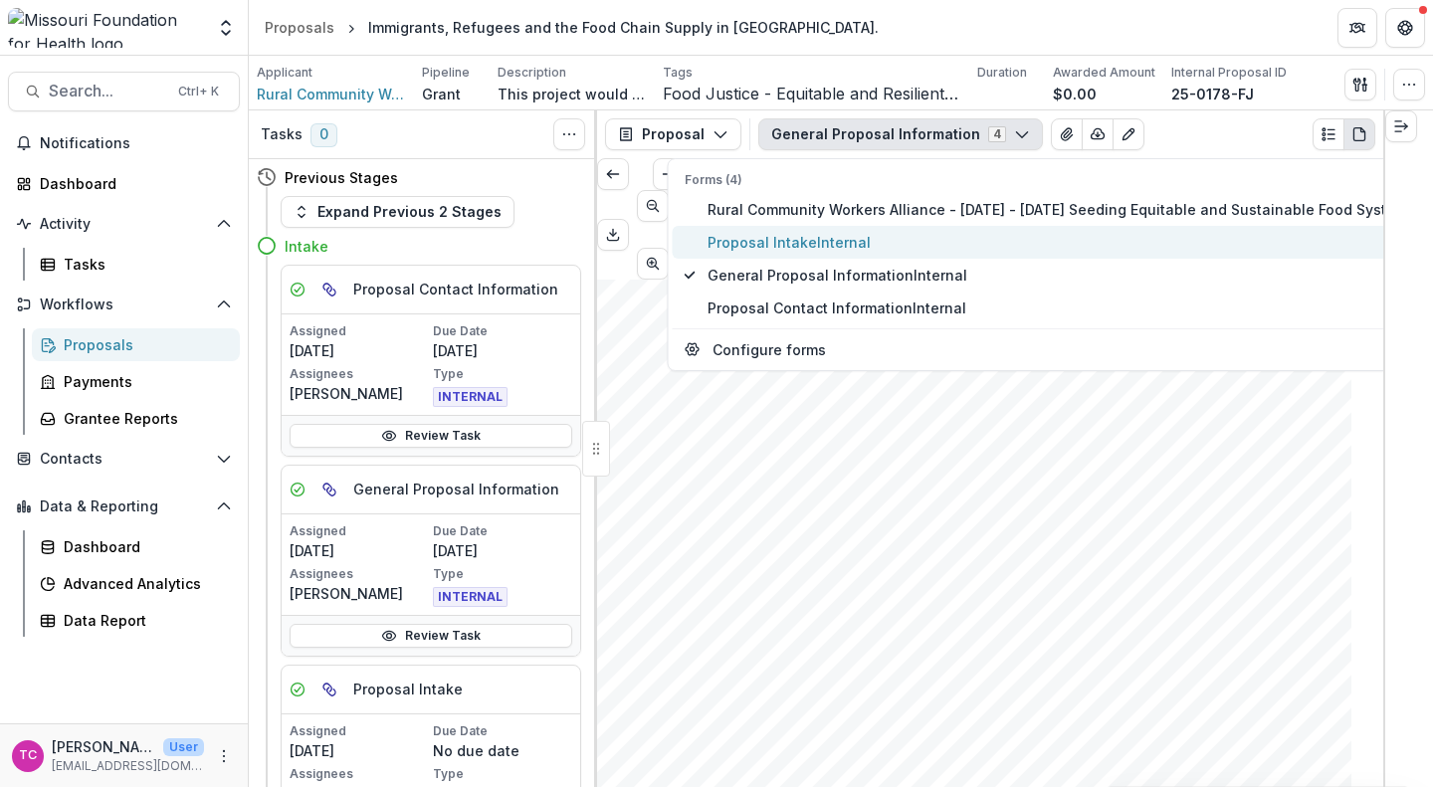
click at [879, 230] on button "Proposal Intake Internal" at bounding box center [1050, 242] width 755 height 33
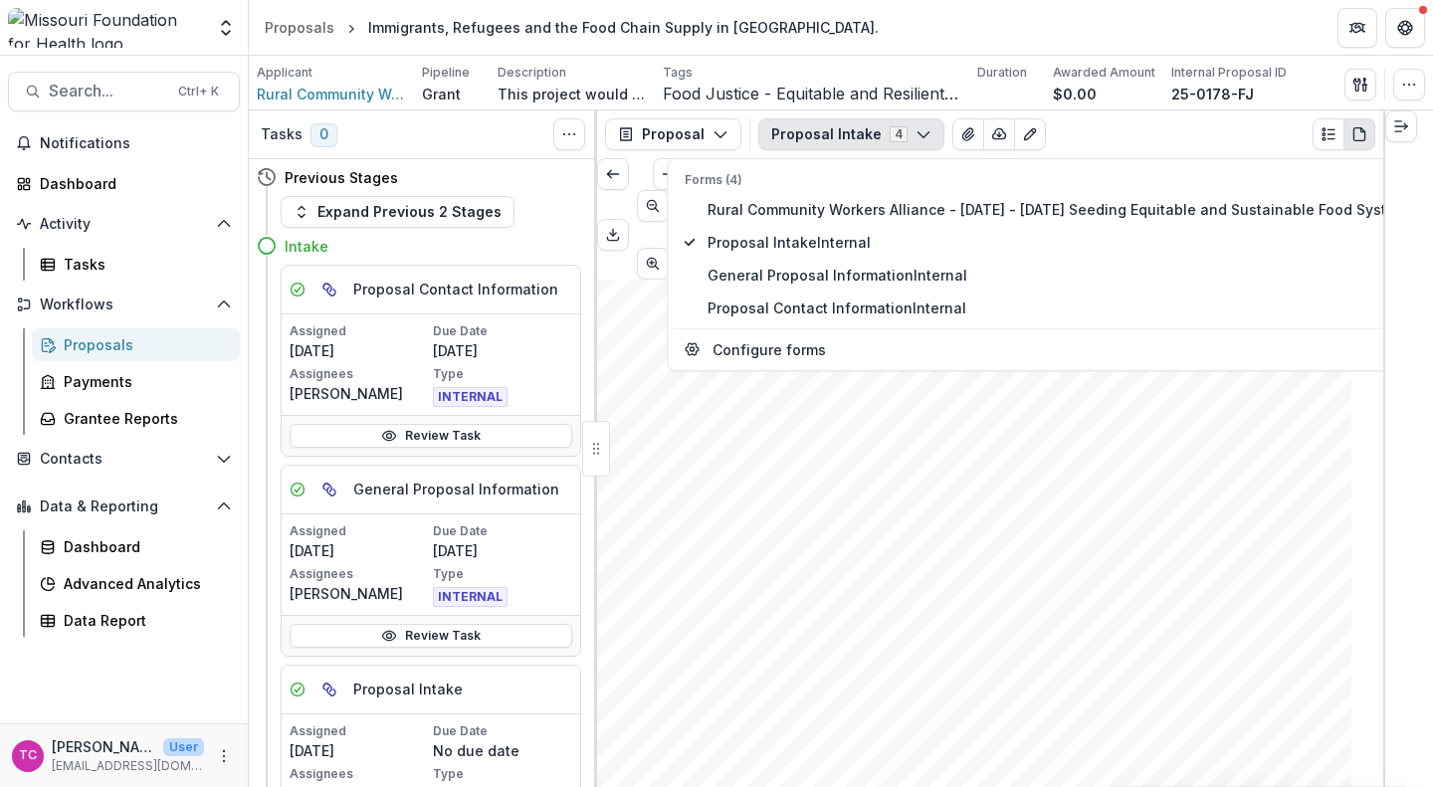
click at [832, 538] on span "Immigrants, Refugees and the Food Chain Supply in [GEOGRAPHIC_DATA]." at bounding box center [1010, 548] width 735 height 20
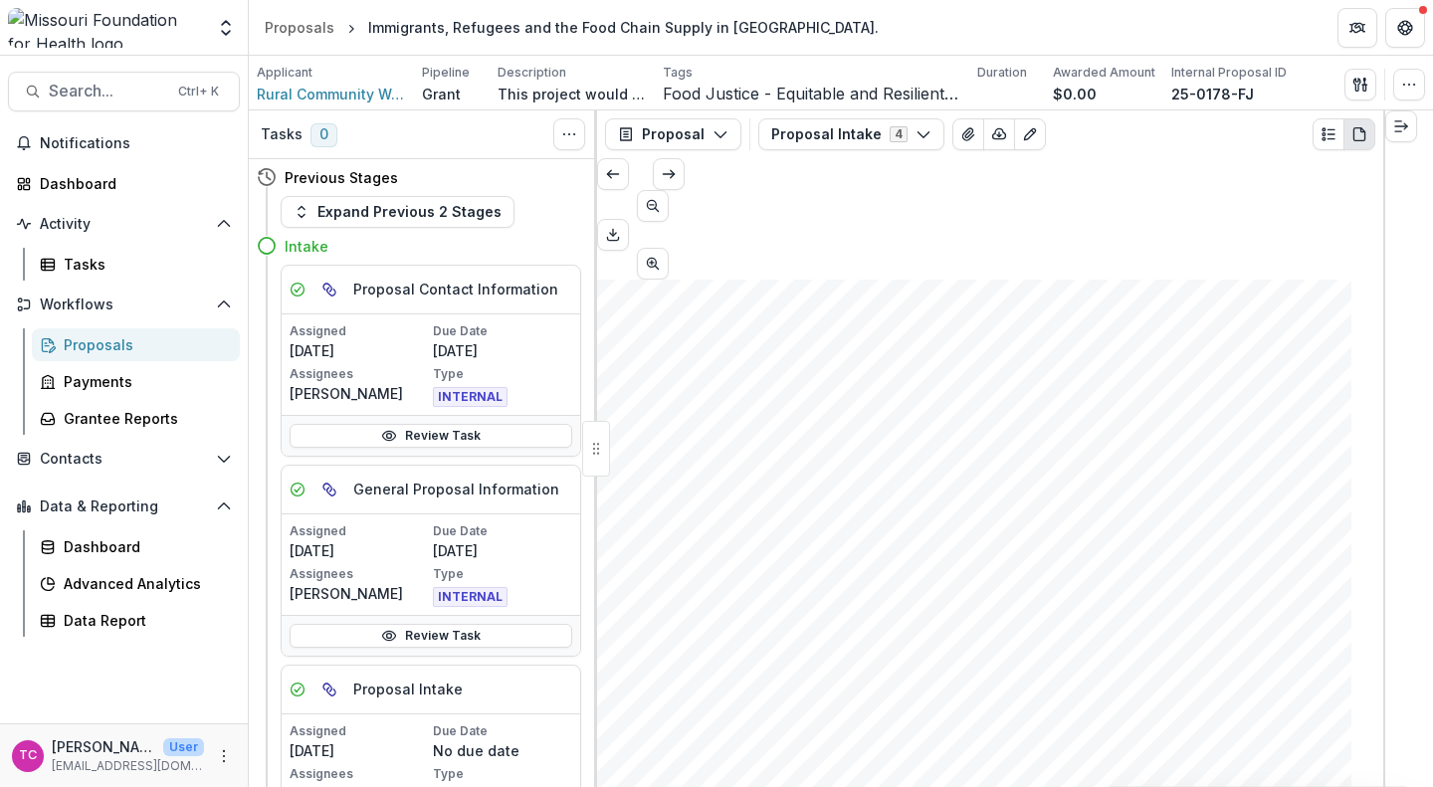
scroll to position [4829, 0]
click at [903, 142] on button "Proposal Intake 4" at bounding box center [852, 134] width 186 height 32
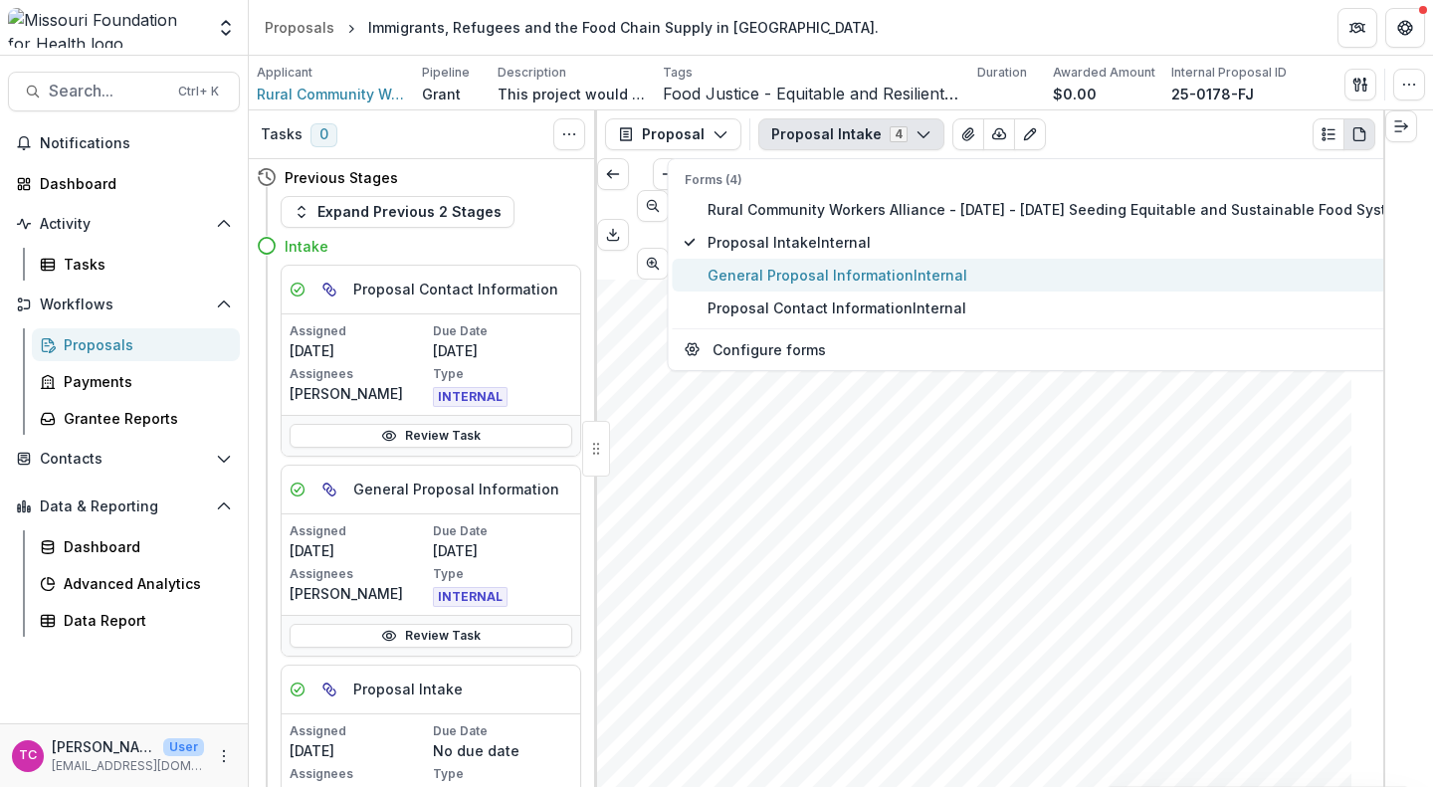
click at [811, 270] on span "General Proposal Information Internal" at bounding box center [1062, 275] width 708 height 21
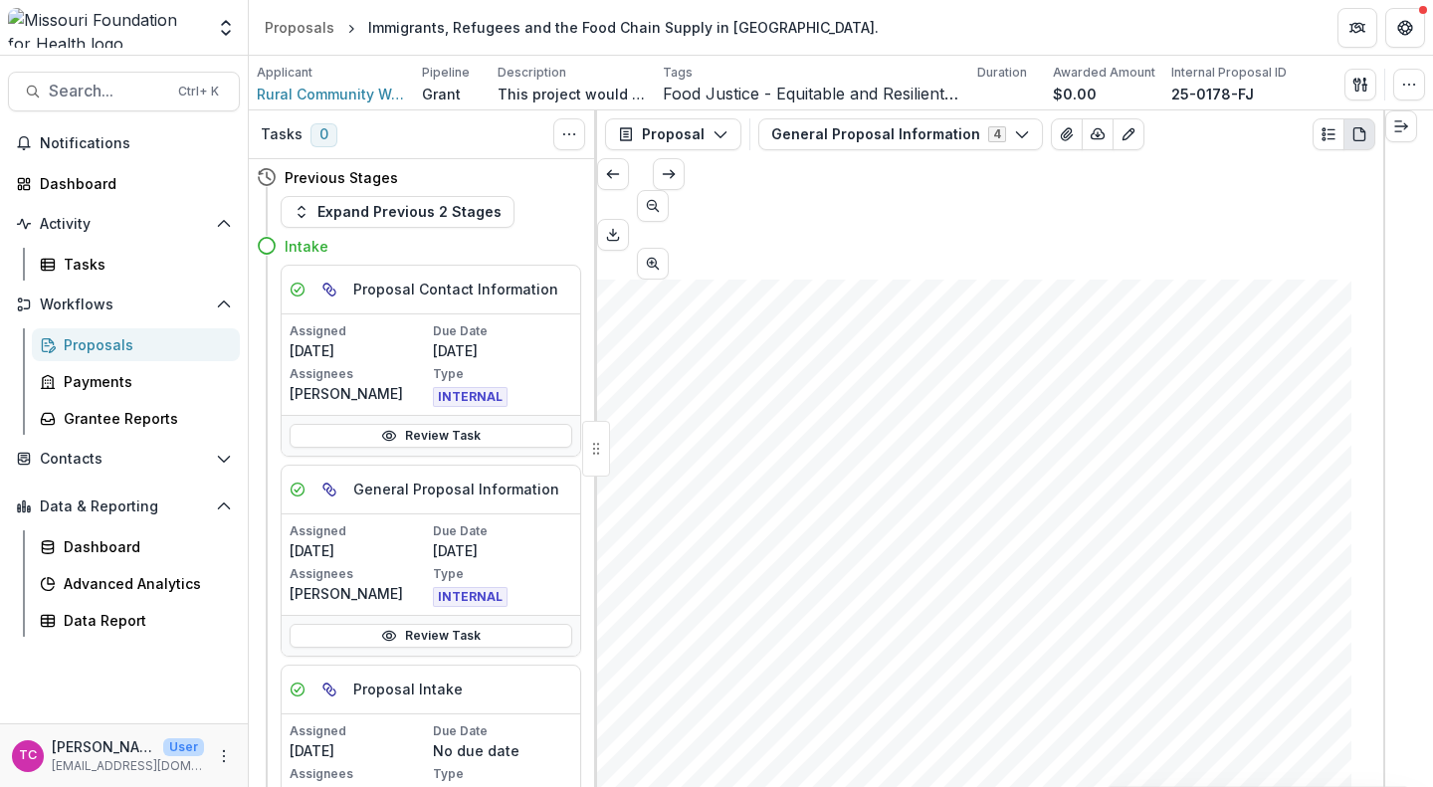
scroll to position [3750, 0]
click at [685, 190] on button "Scroll to next page" at bounding box center [669, 174] width 32 height 32
type input "*"
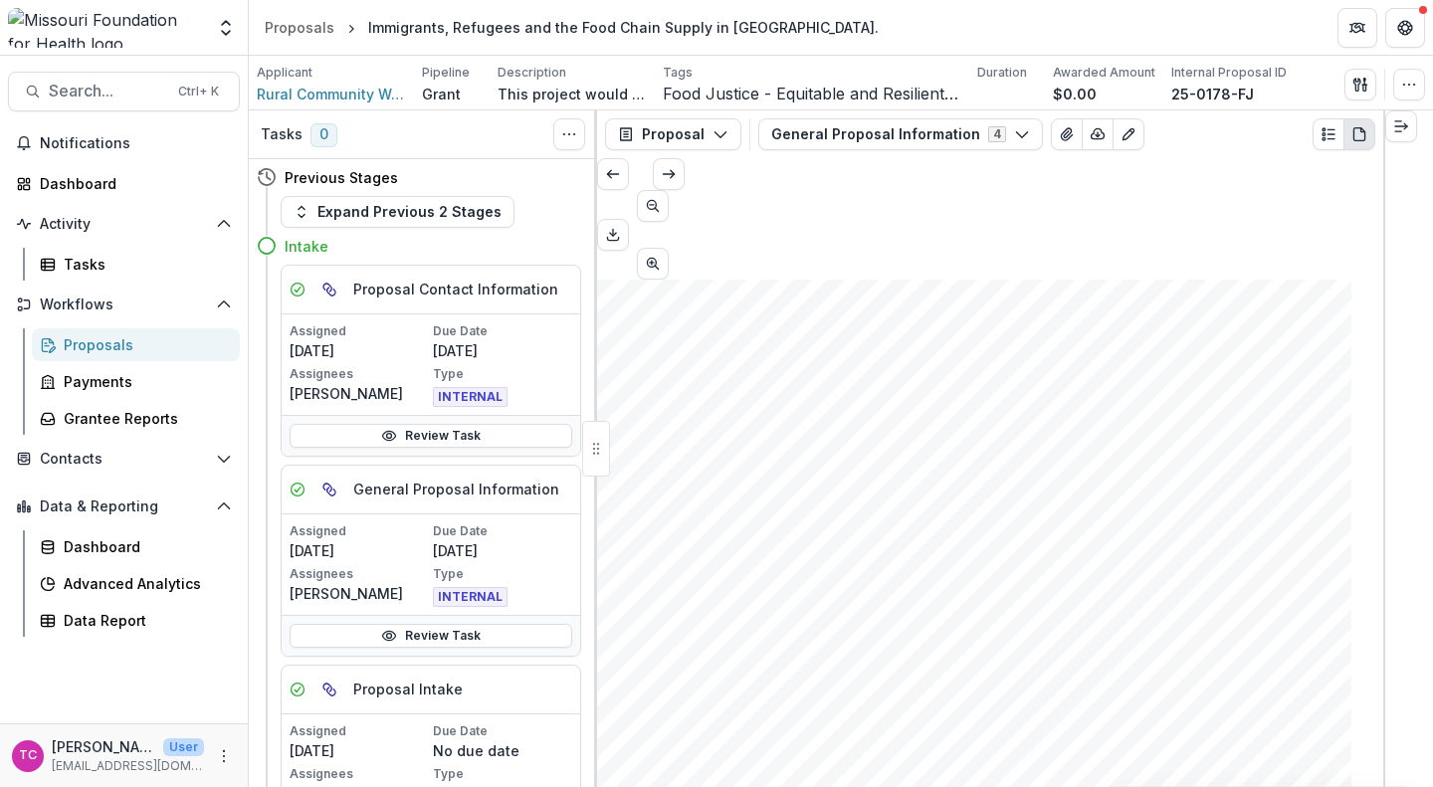
scroll to position [3237, 0]
click at [685, 190] on button "Scroll to next page" at bounding box center [669, 174] width 32 height 32
click at [714, 126] on icon "button" at bounding box center [721, 134] width 16 height 16
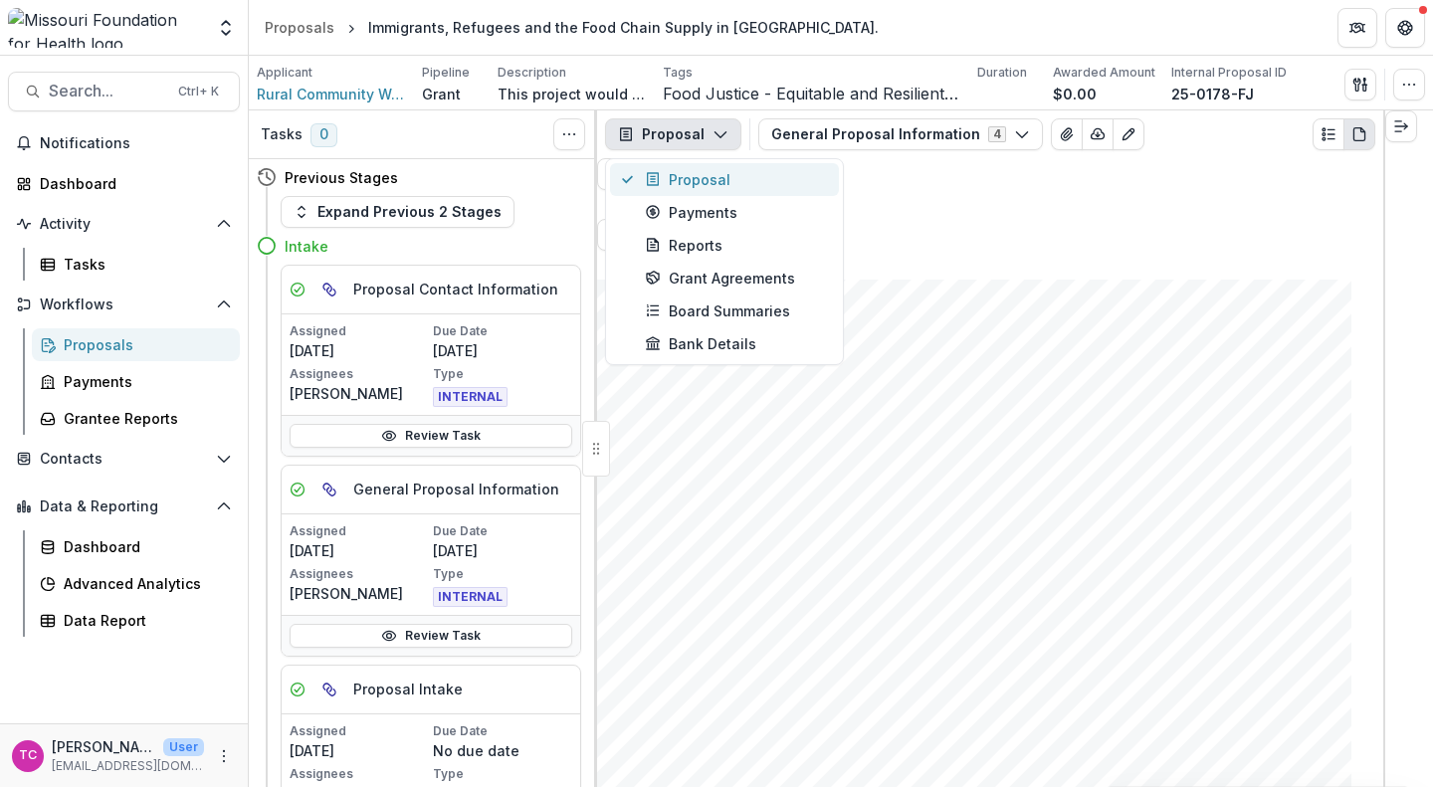
click at [687, 181] on div "Proposal" at bounding box center [736, 179] width 182 height 21
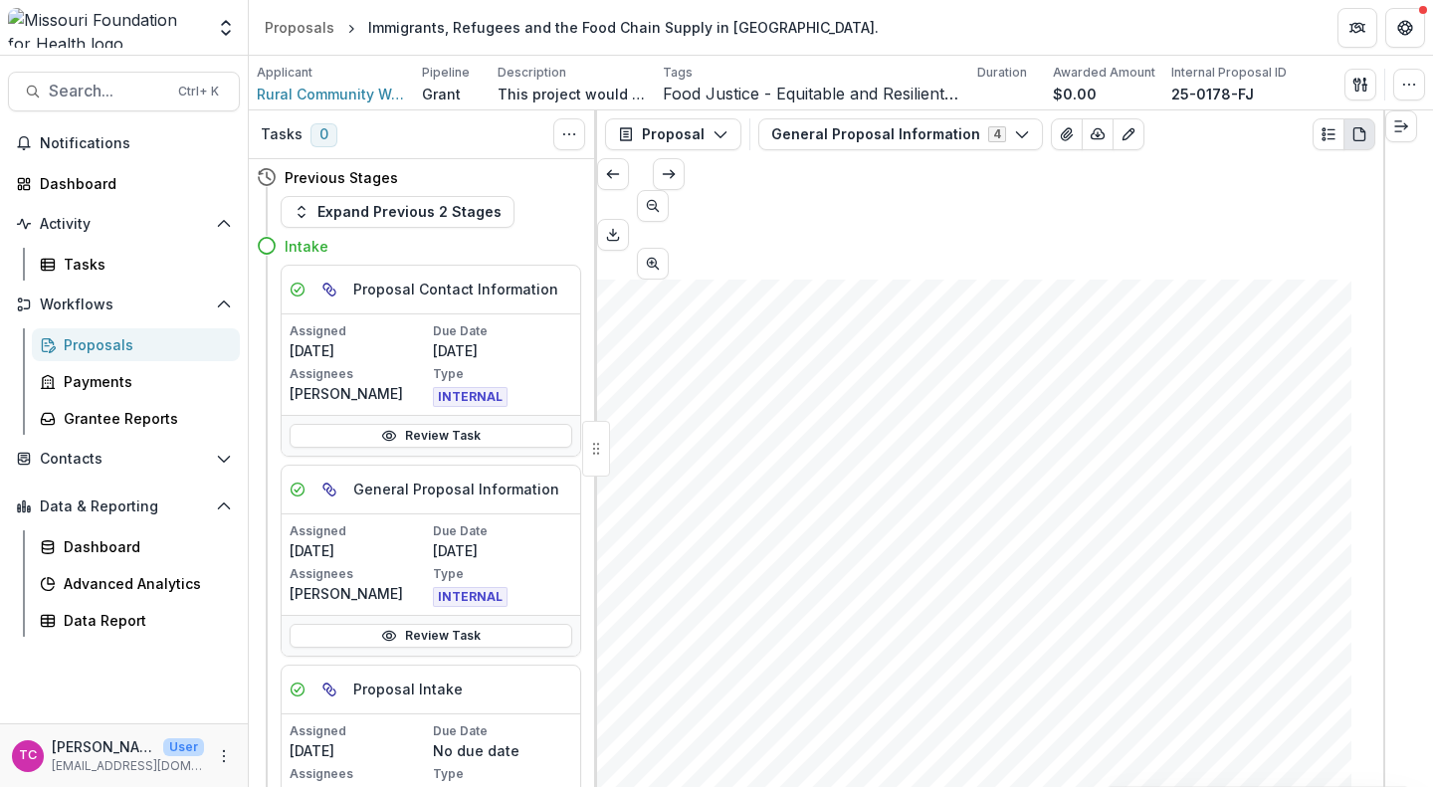
click at [1322, 123] on button "Plaintext view" at bounding box center [1329, 134] width 32 height 32
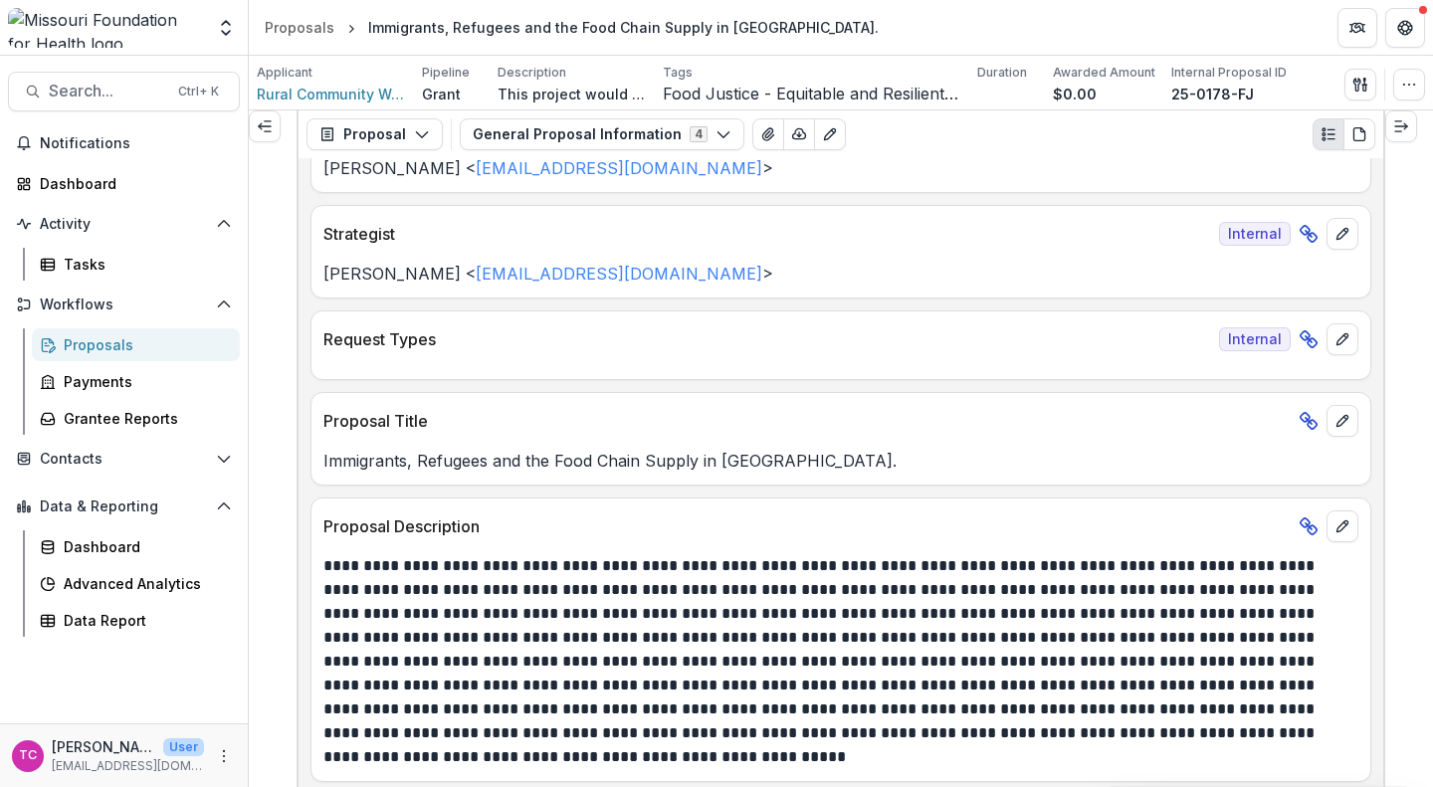
scroll to position [0, 0]
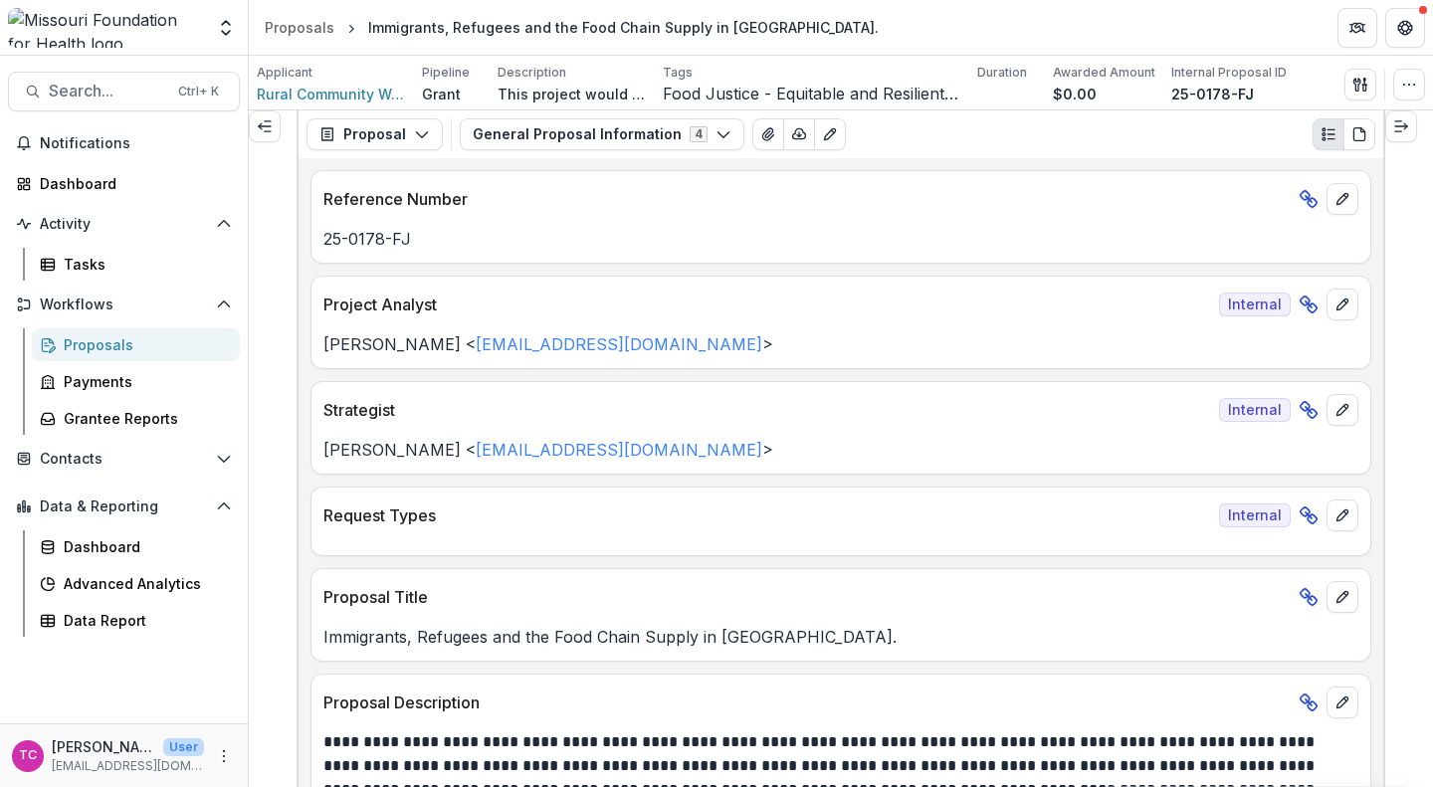
click at [322, 21] on div "Proposals" at bounding box center [300, 27] width 70 height 21
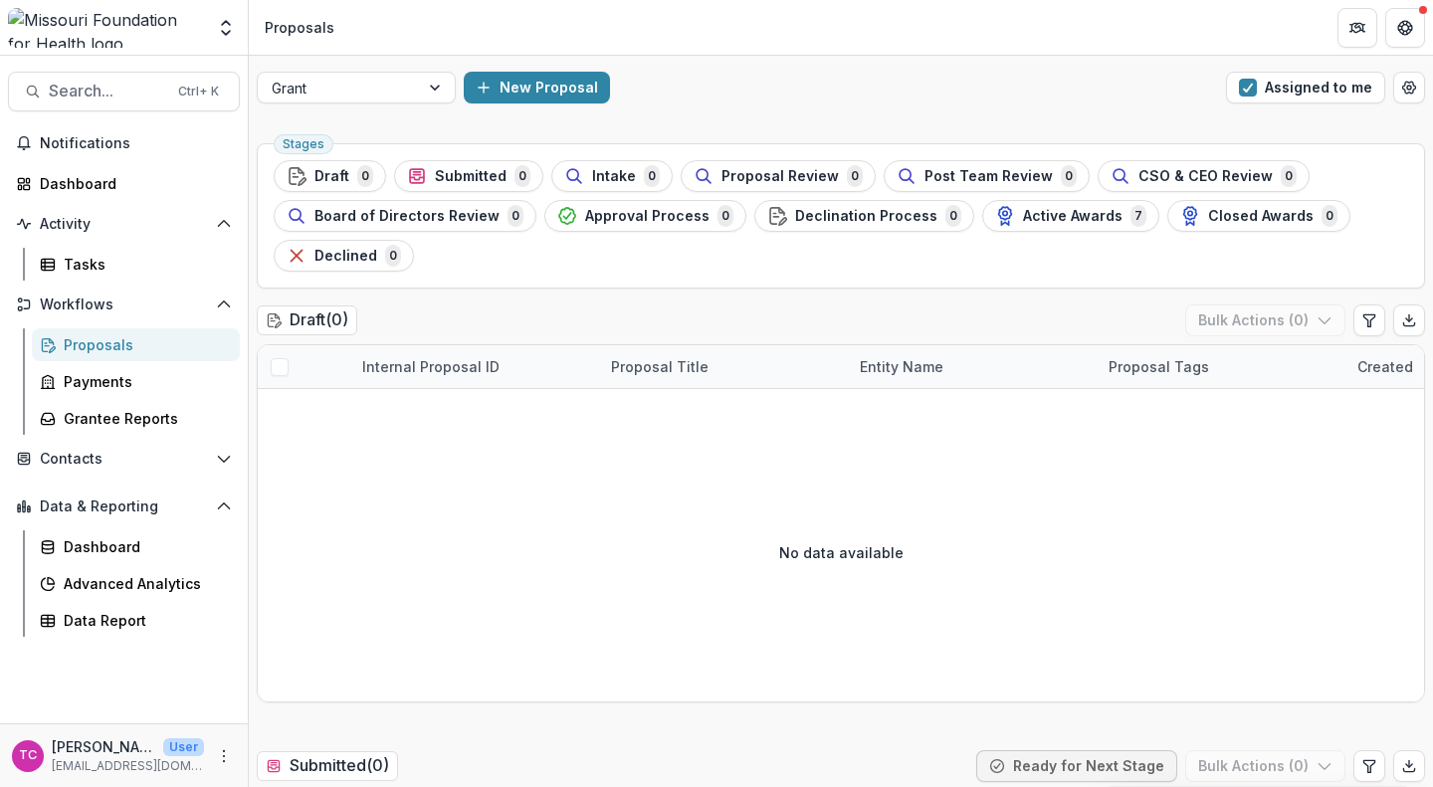
click at [1239, 94] on span "button" at bounding box center [1248, 88] width 18 height 18
click at [612, 170] on span "Intake" at bounding box center [619, 176] width 44 height 17
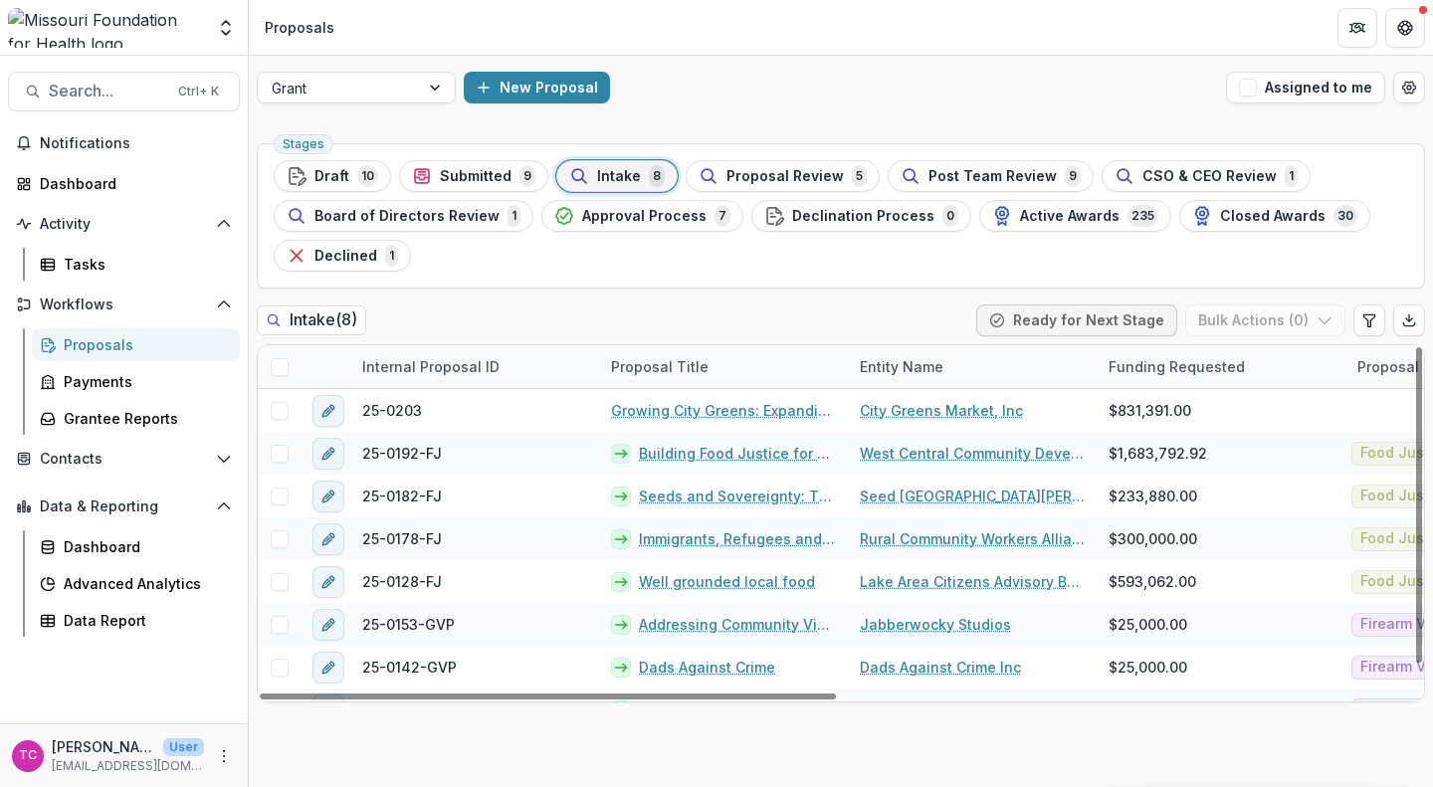
scroll to position [30, 0]
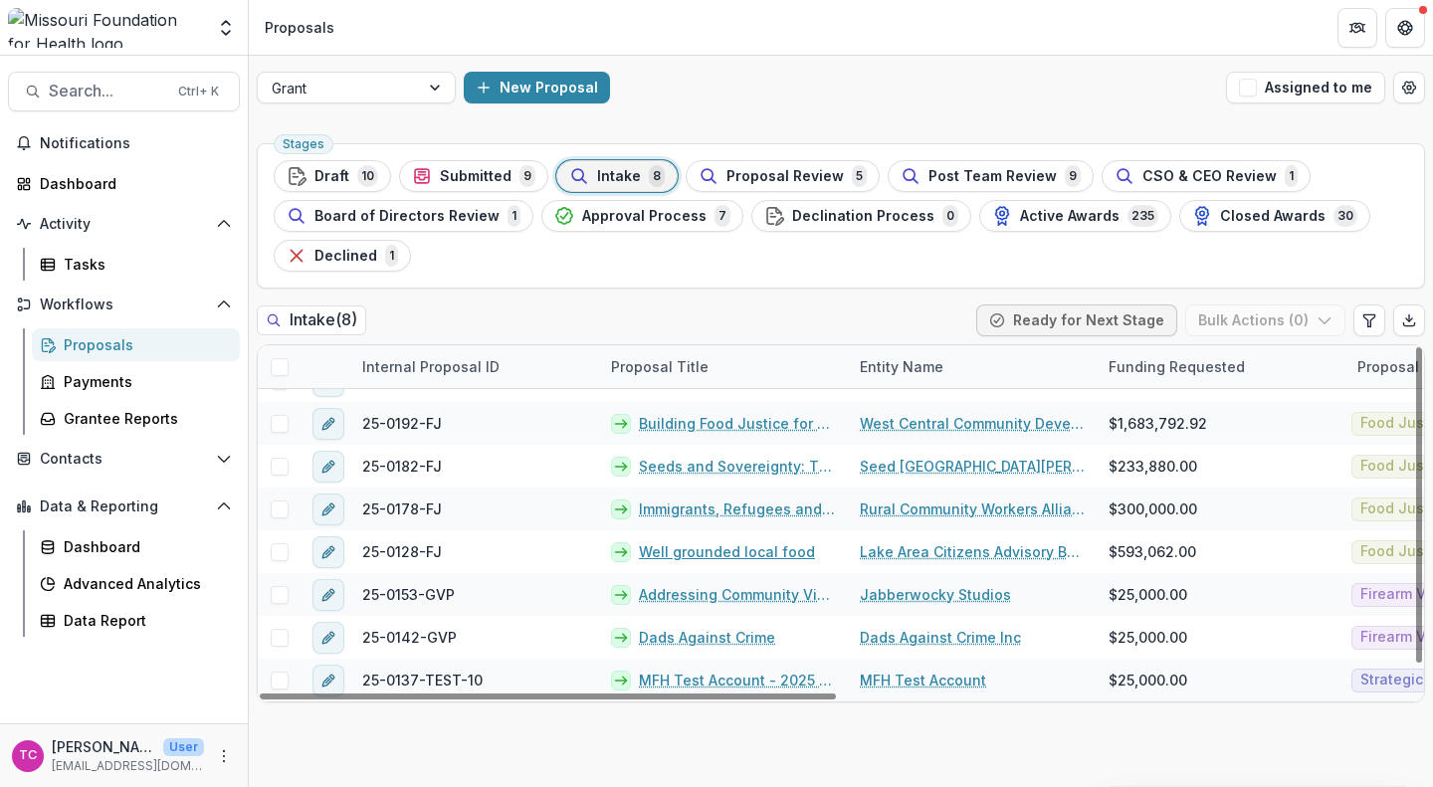
click at [674, 544] on link "Well grounded local food" at bounding box center [727, 552] width 176 height 21
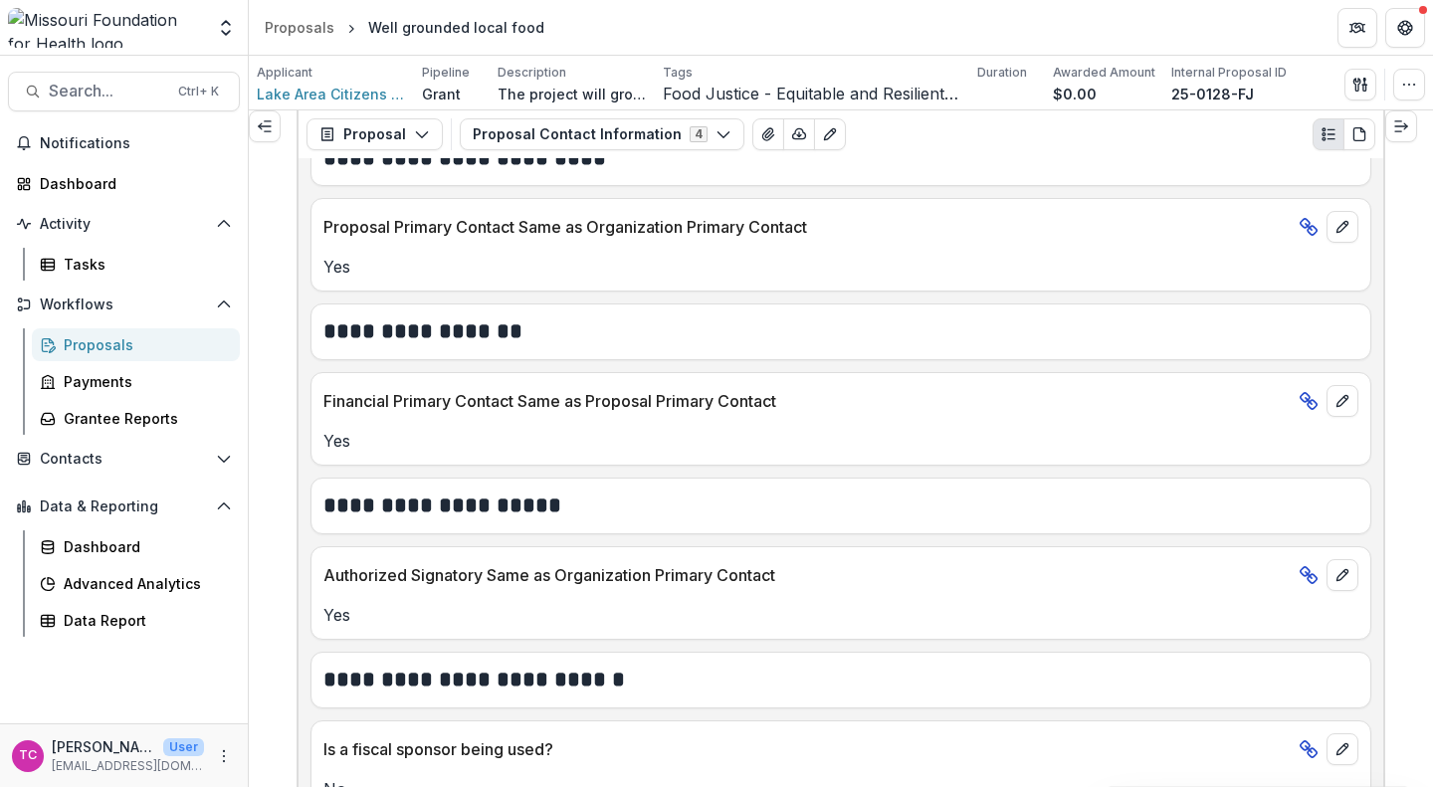
scroll to position [849, 0]
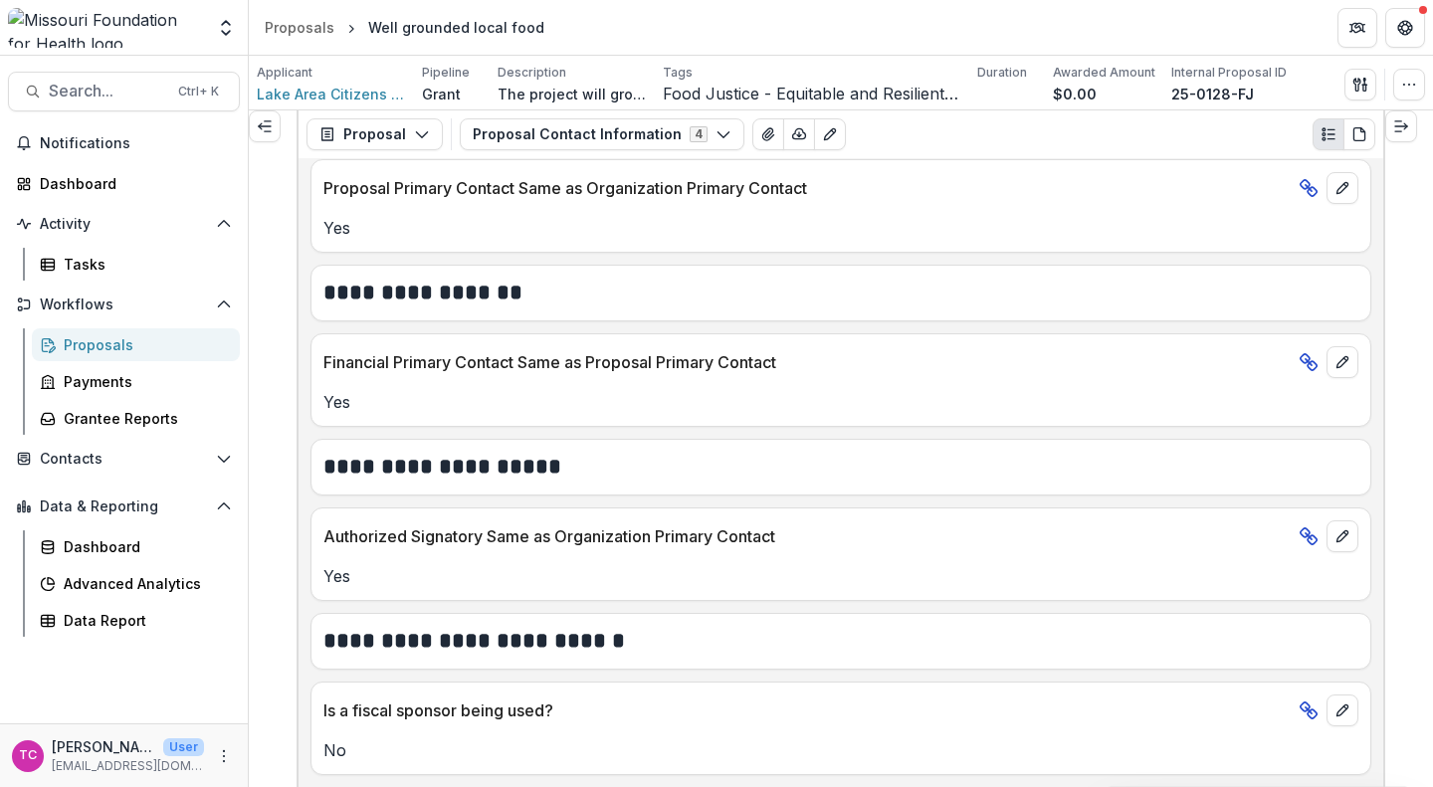
click at [694, 118] on button "Proposal Contact Information 4" at bounding box center [602, 134] width 285 height 32
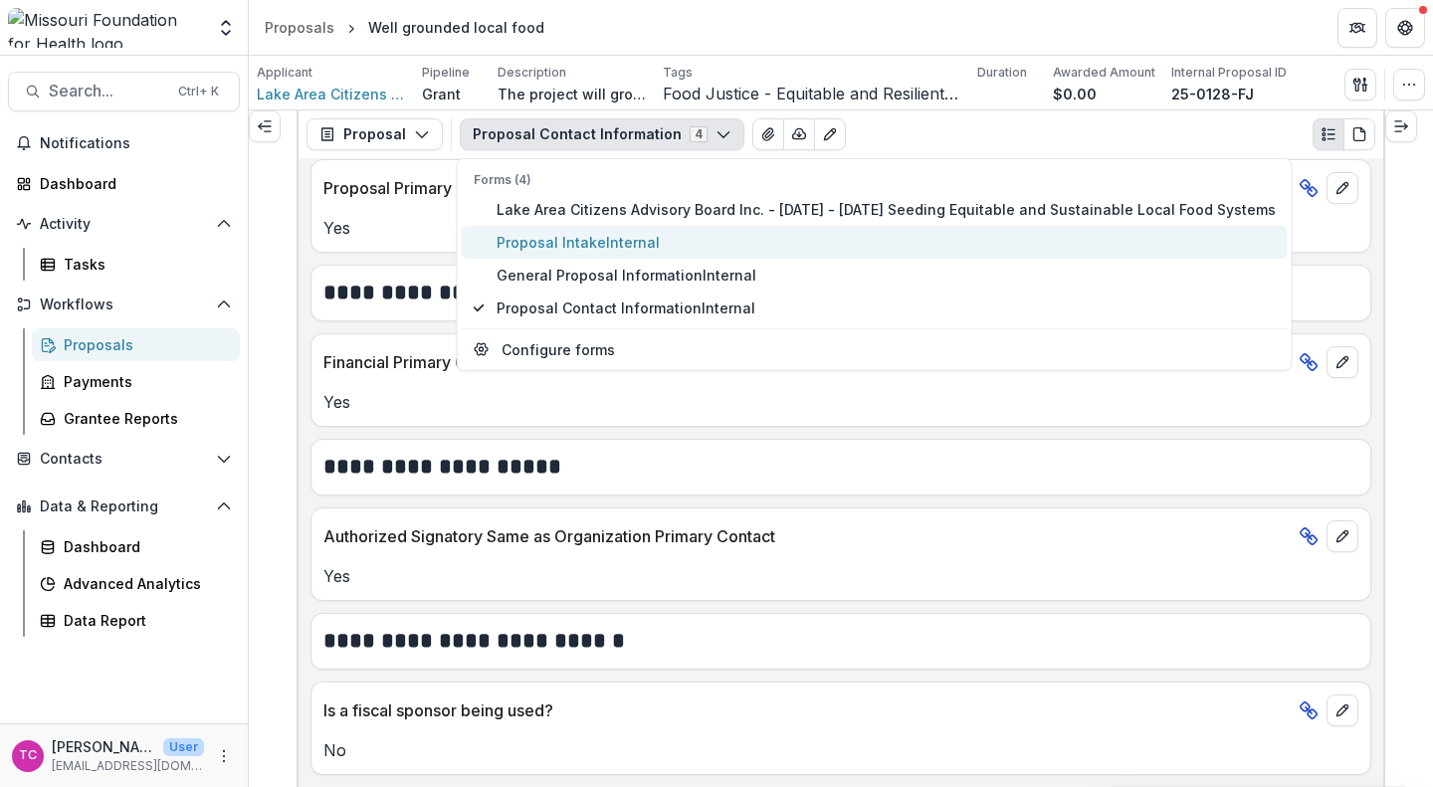
click at [628, 249] on span "Internal" at bounding box center [633, 242] width 54 height 17
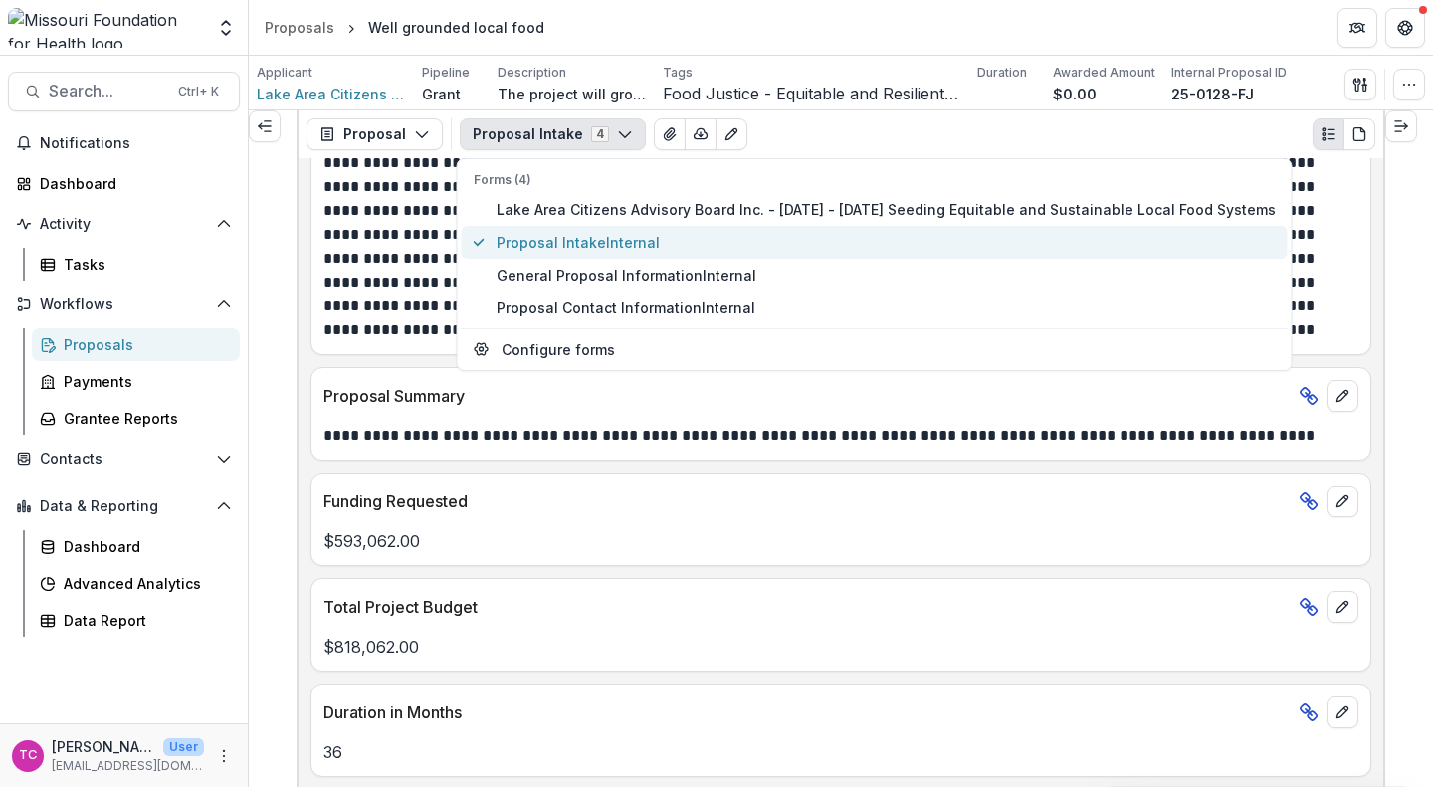
scroll to position [1191, 0]
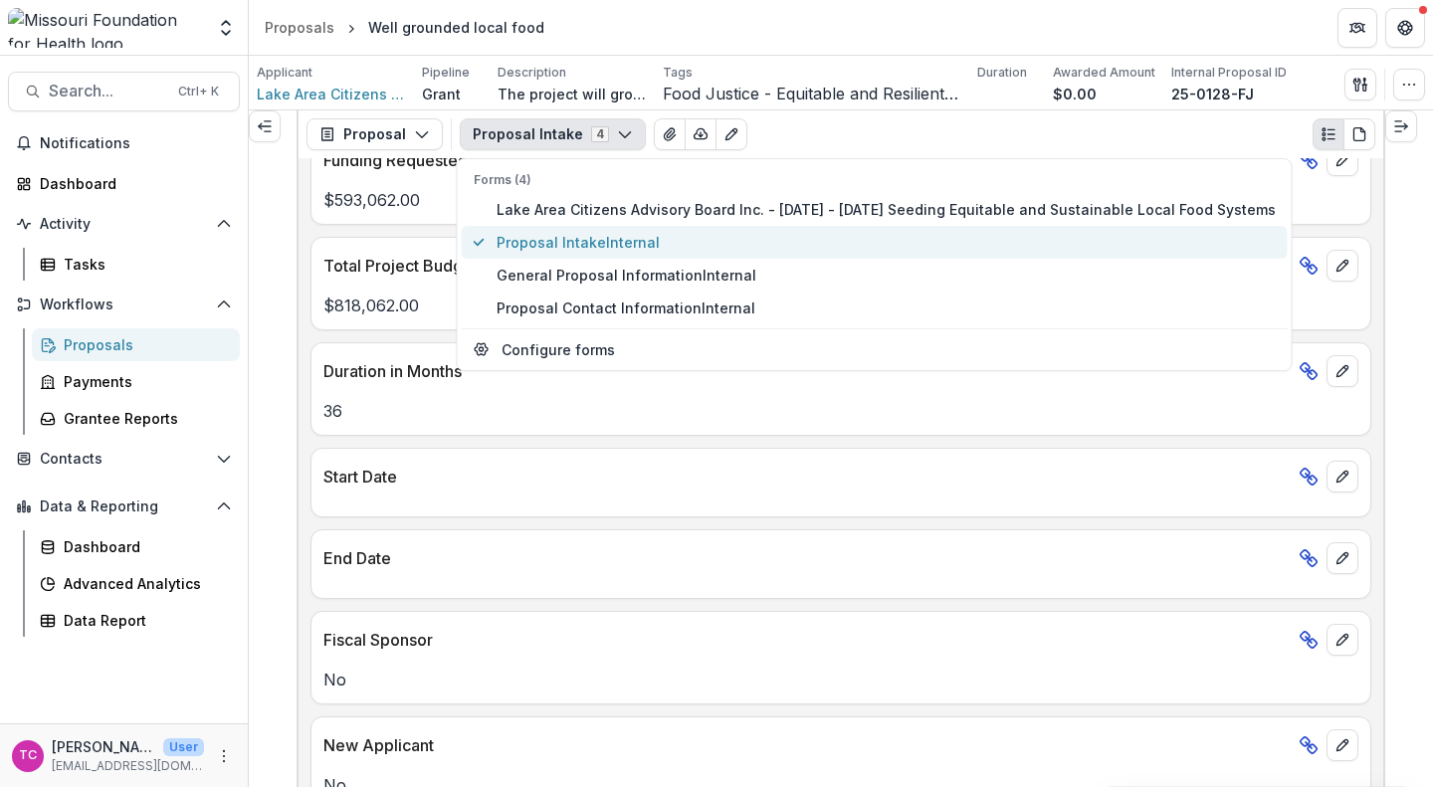
click at [628, 249] on span "Internal" at bounding box center [633, 242] width 54 height 17
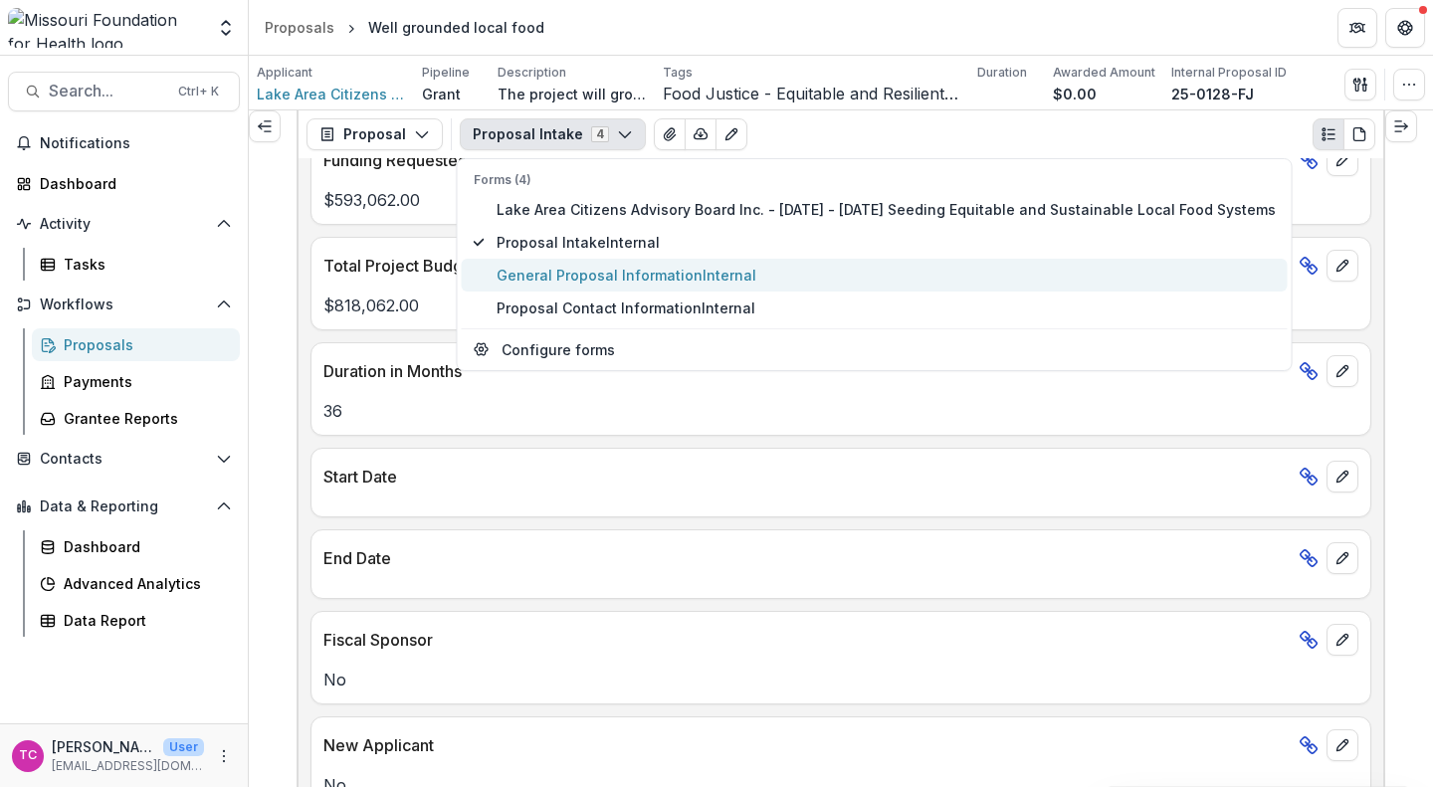
click at [624, 276] on span "General Proposal Information Internal" at bounding box center [886, 275] width 779 height 21
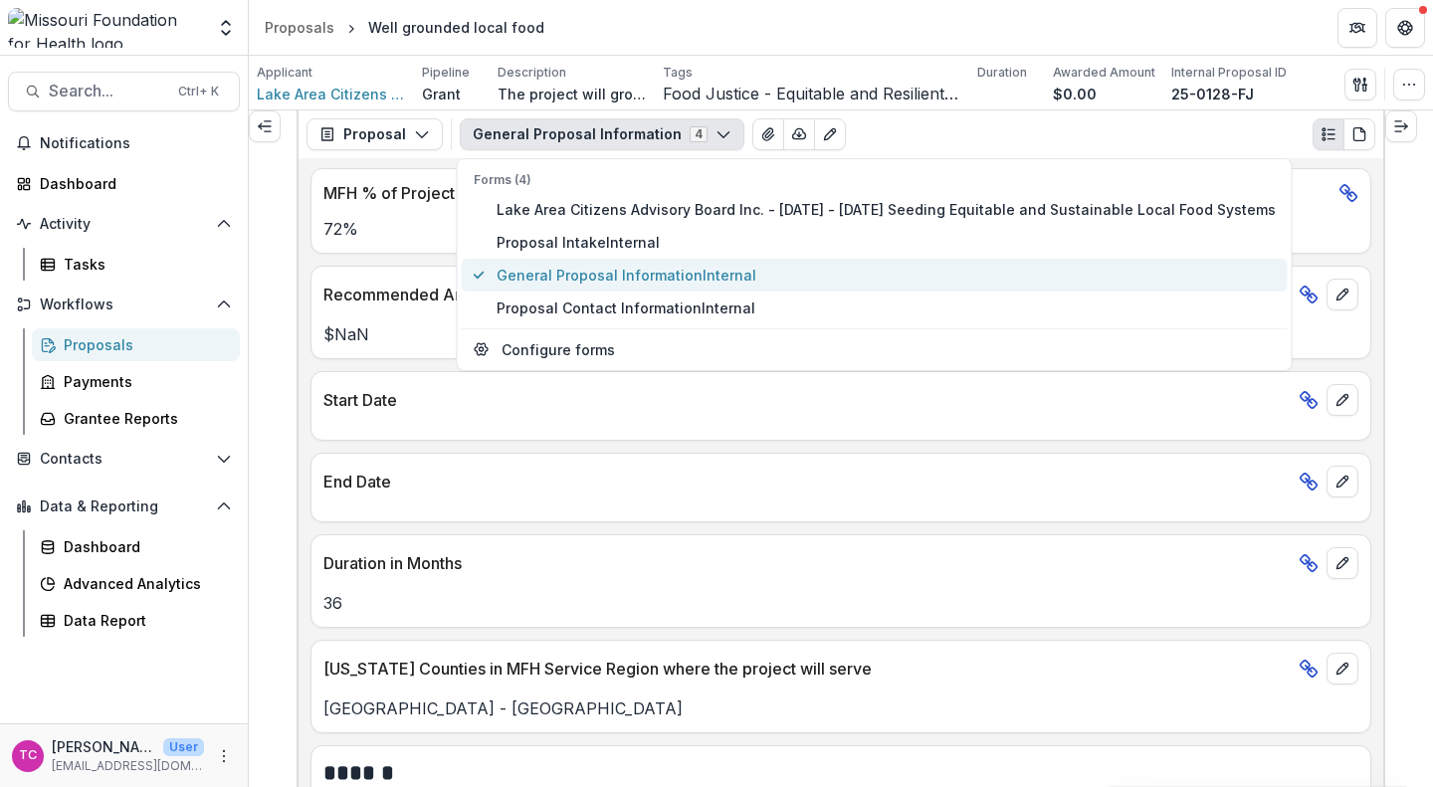
scroll to position [1501, 0]
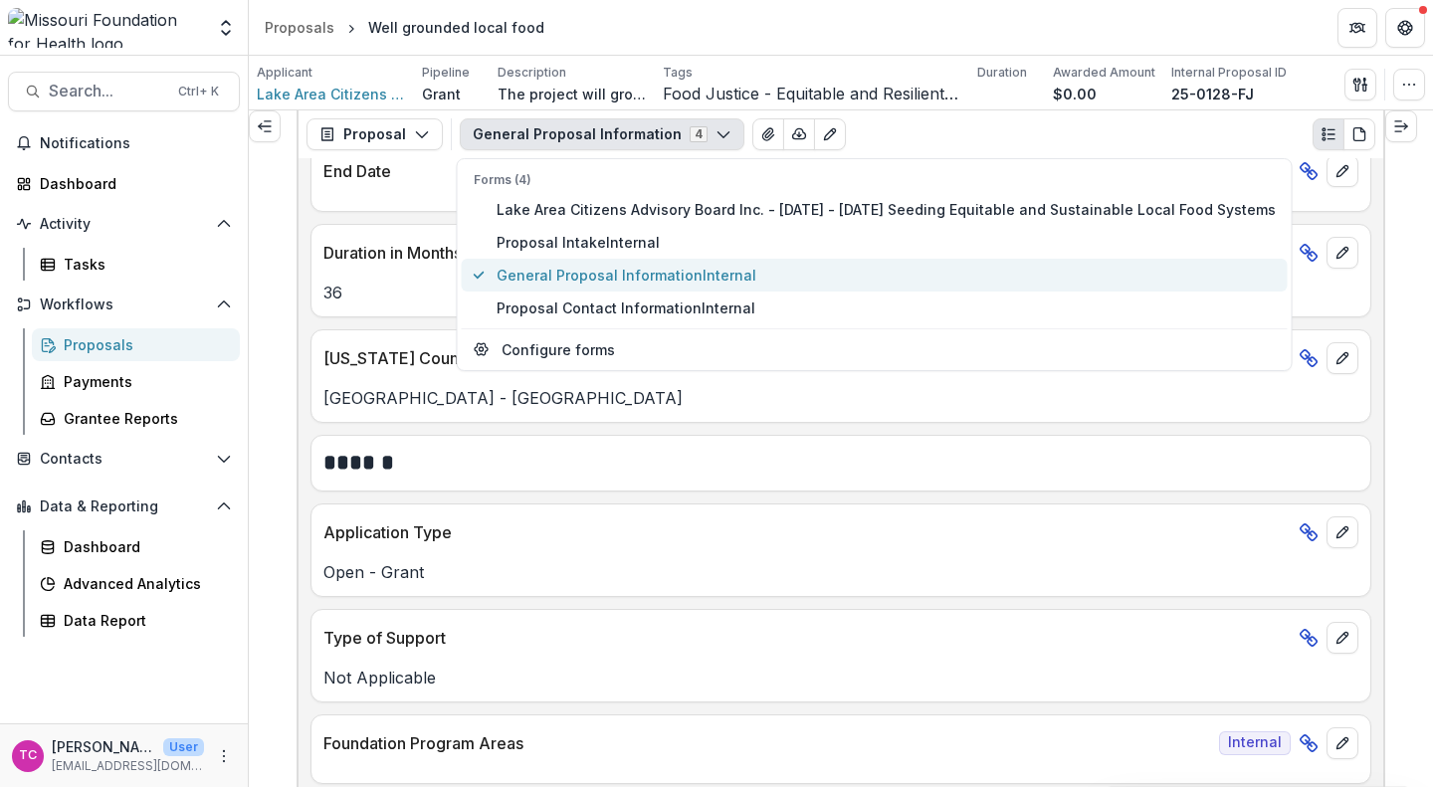
click at [624, 276] on span "General Proposal Information Internal" at bounding box center [886, 275] width 779 height 21
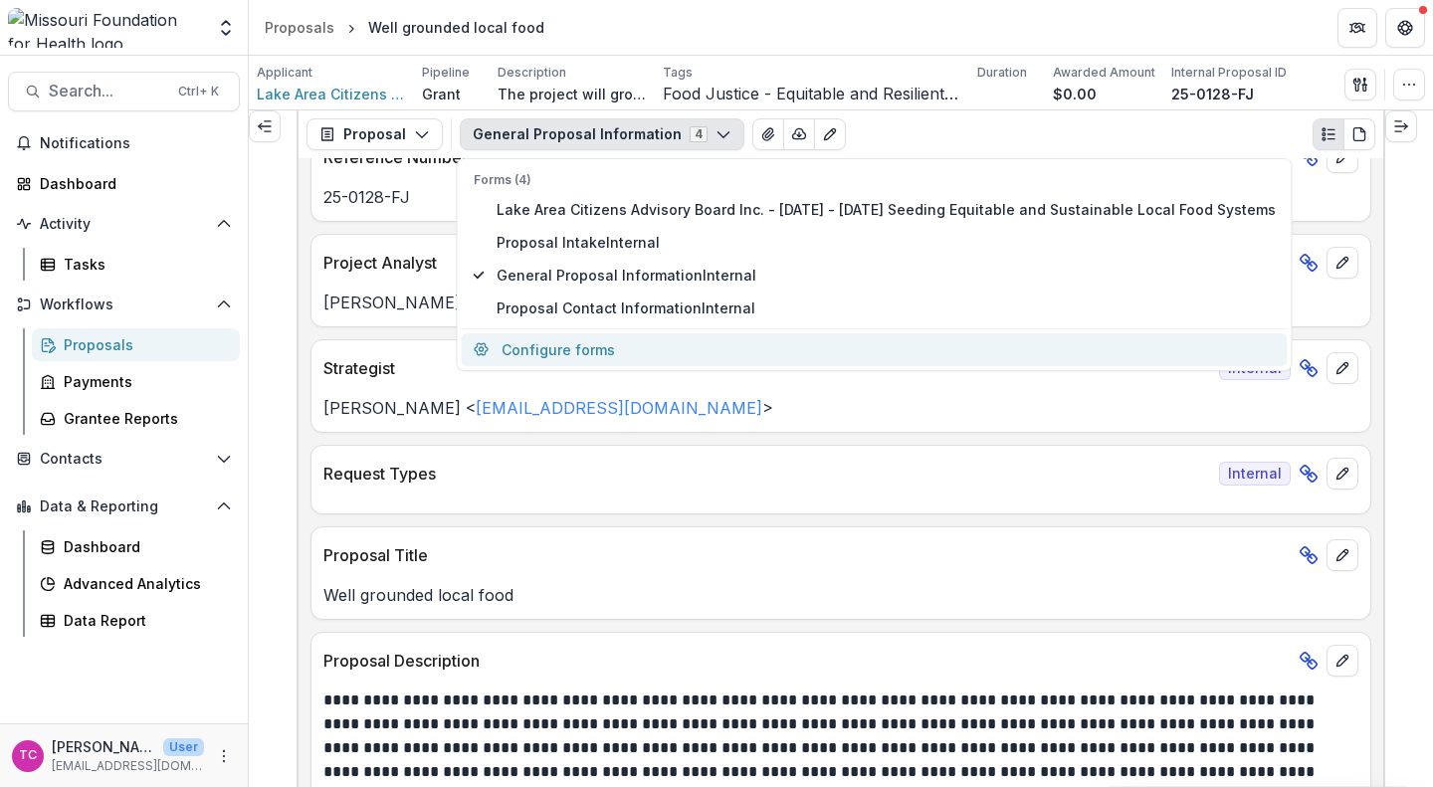
scroll to position [264, 0]
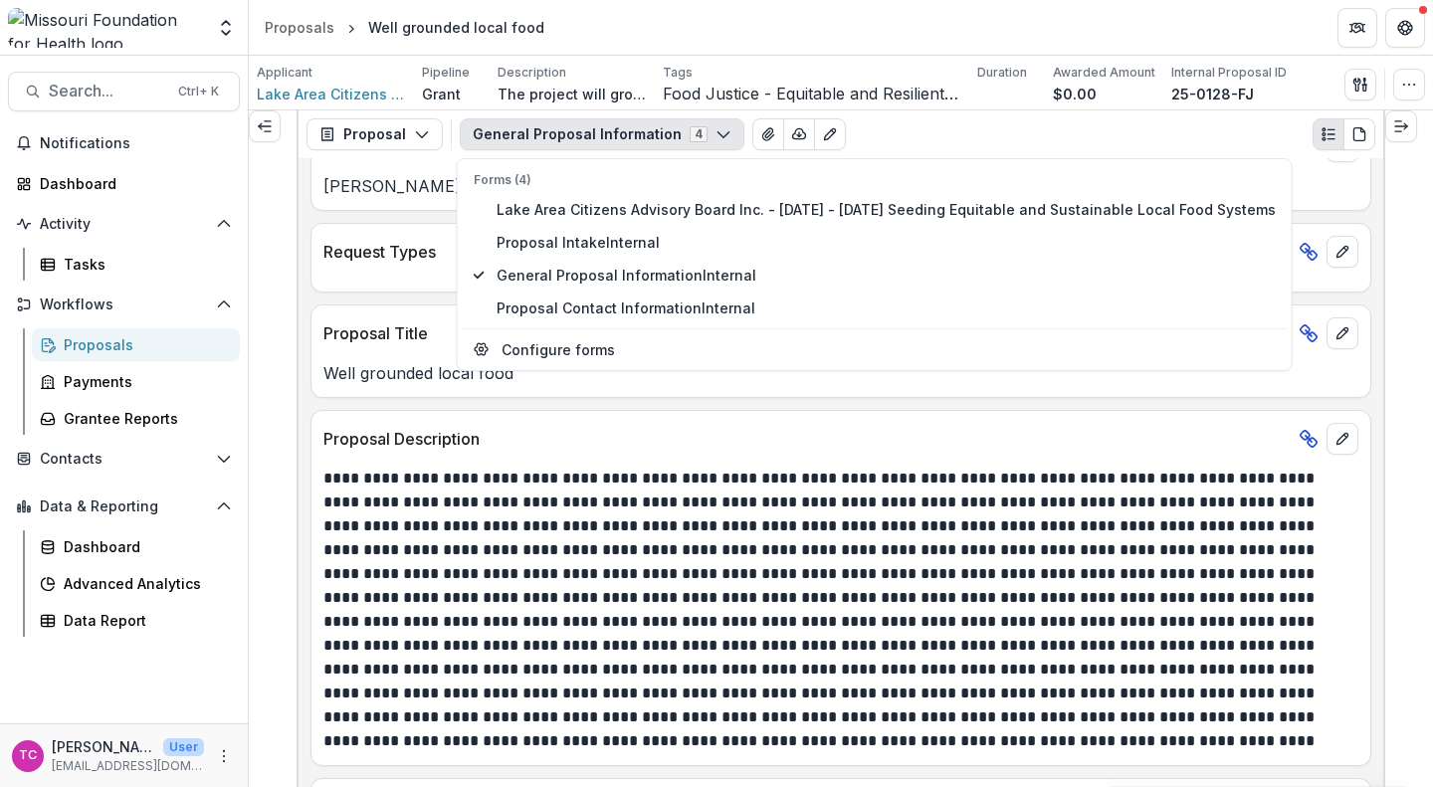
click at [1306, 438] on line at bounding box center [1309, 439] width 6 height 6
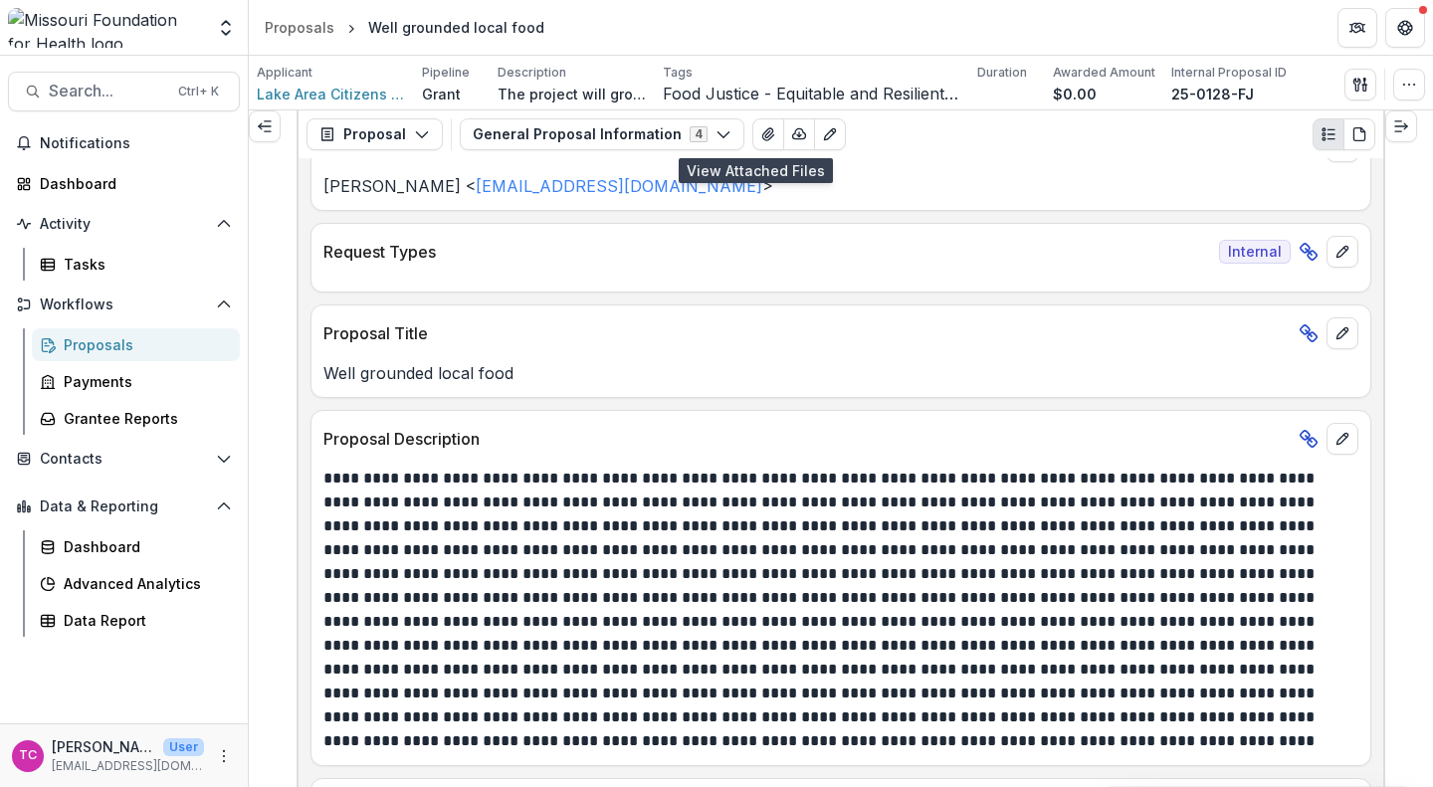
click at [761, 135] on icon "View Attached Files" at bounding box center [769, 134] width 16 height 16
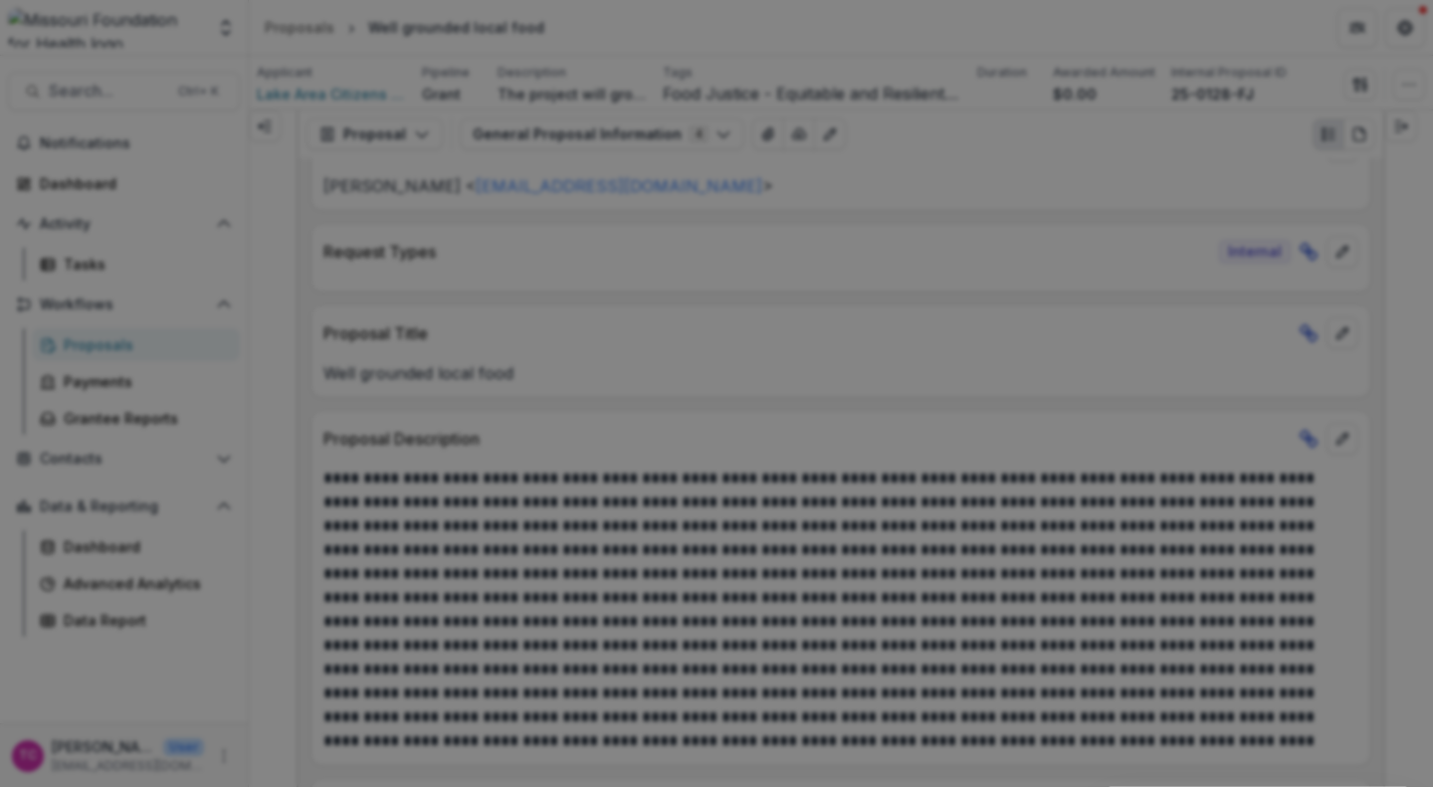
click at [1390, 40] on button "Close" at bounding box center [1406, 24] width 32 height 32
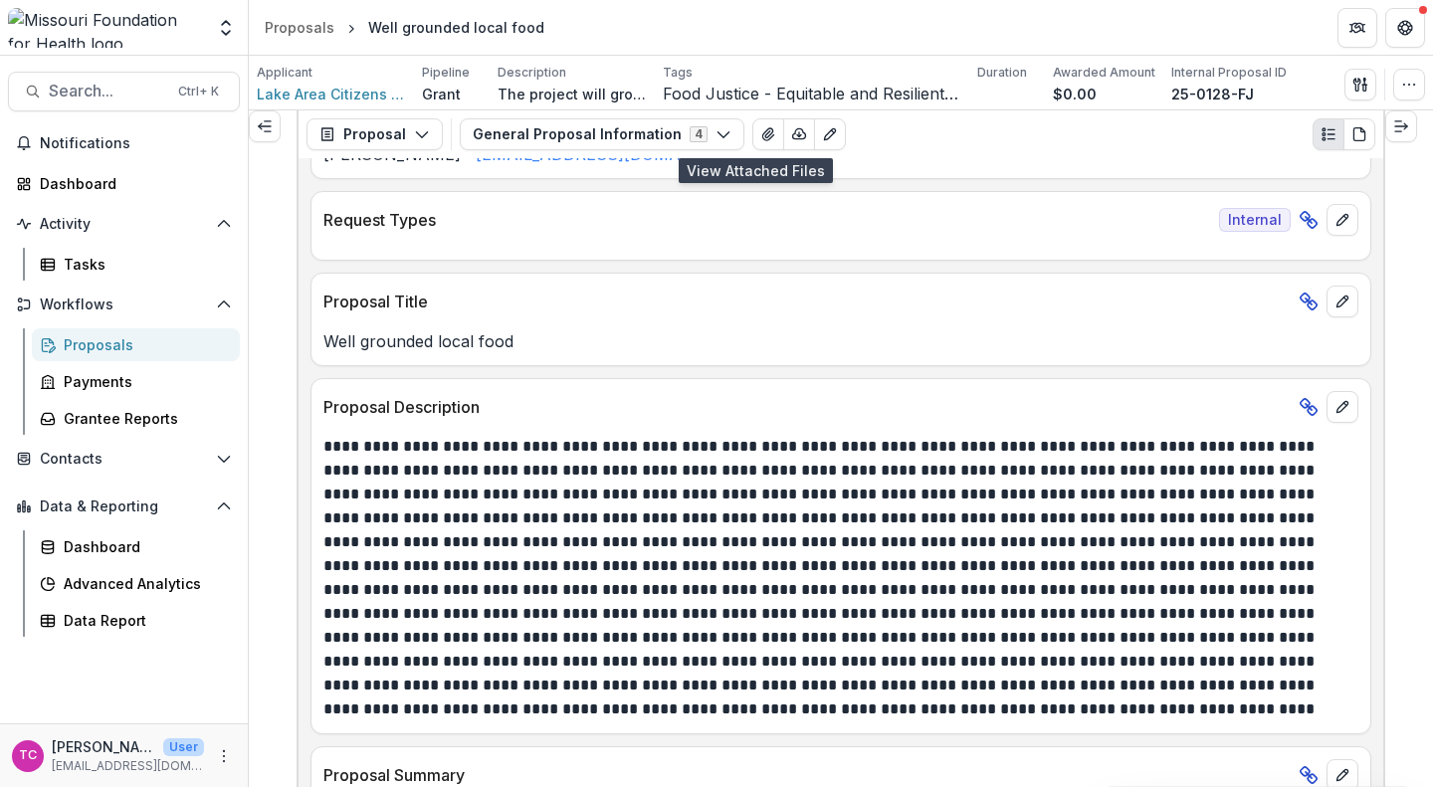
scroll to position [0, 0]
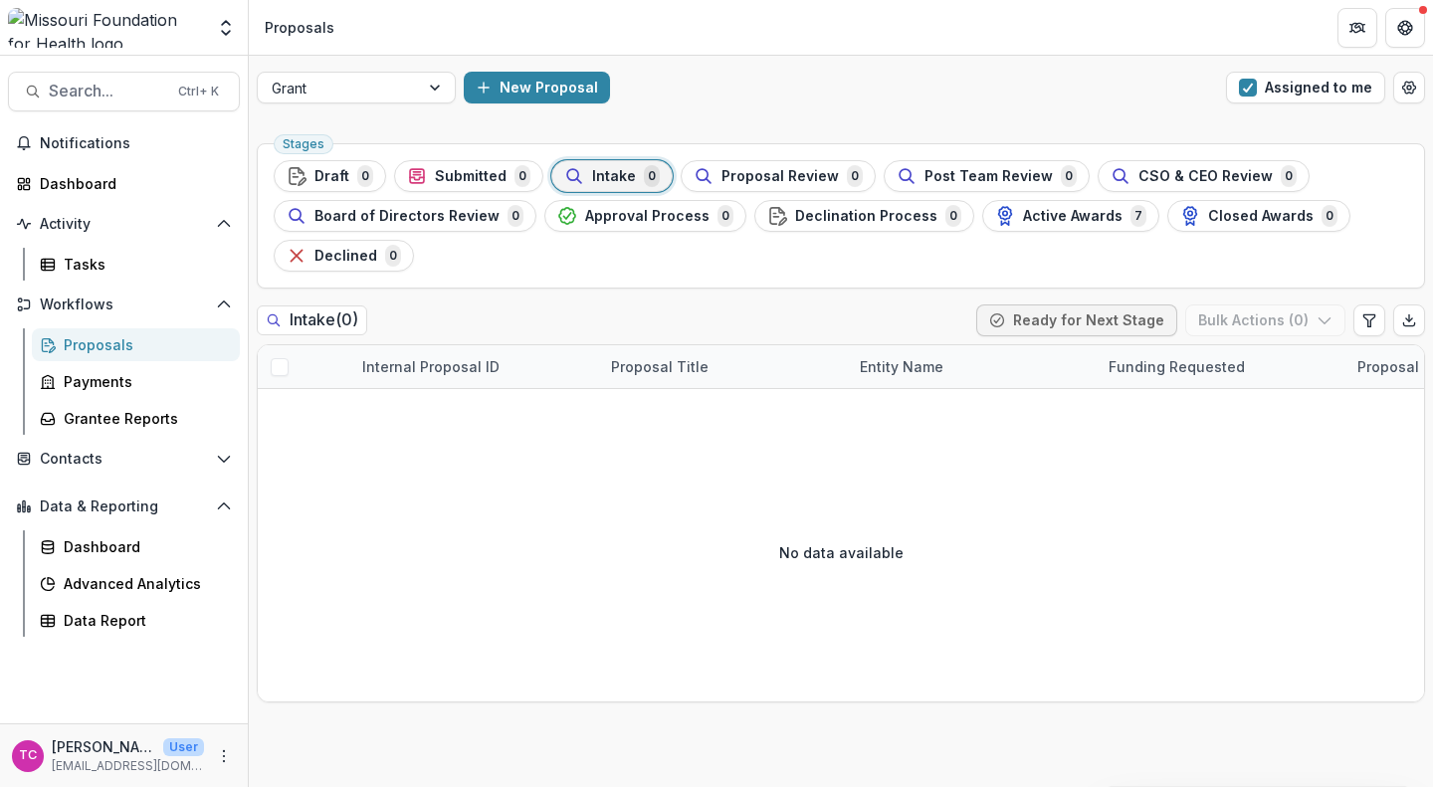
click at [1246, 93] on span "button" at bounding box center [1248, 88] width 18 height 18
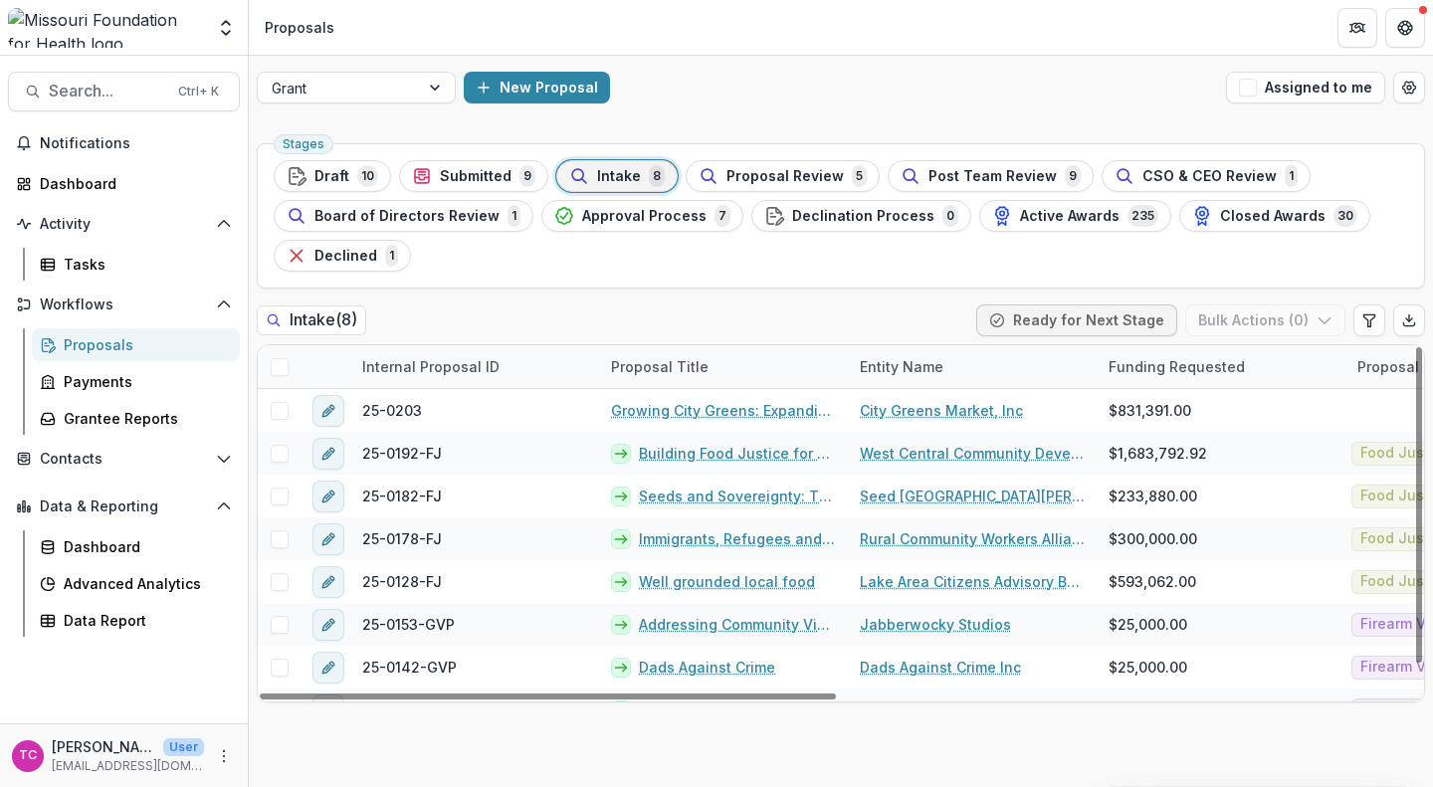
click at [745, 180] on span "Proposal Review" at bounding box center [785, 176] width 117 height 17
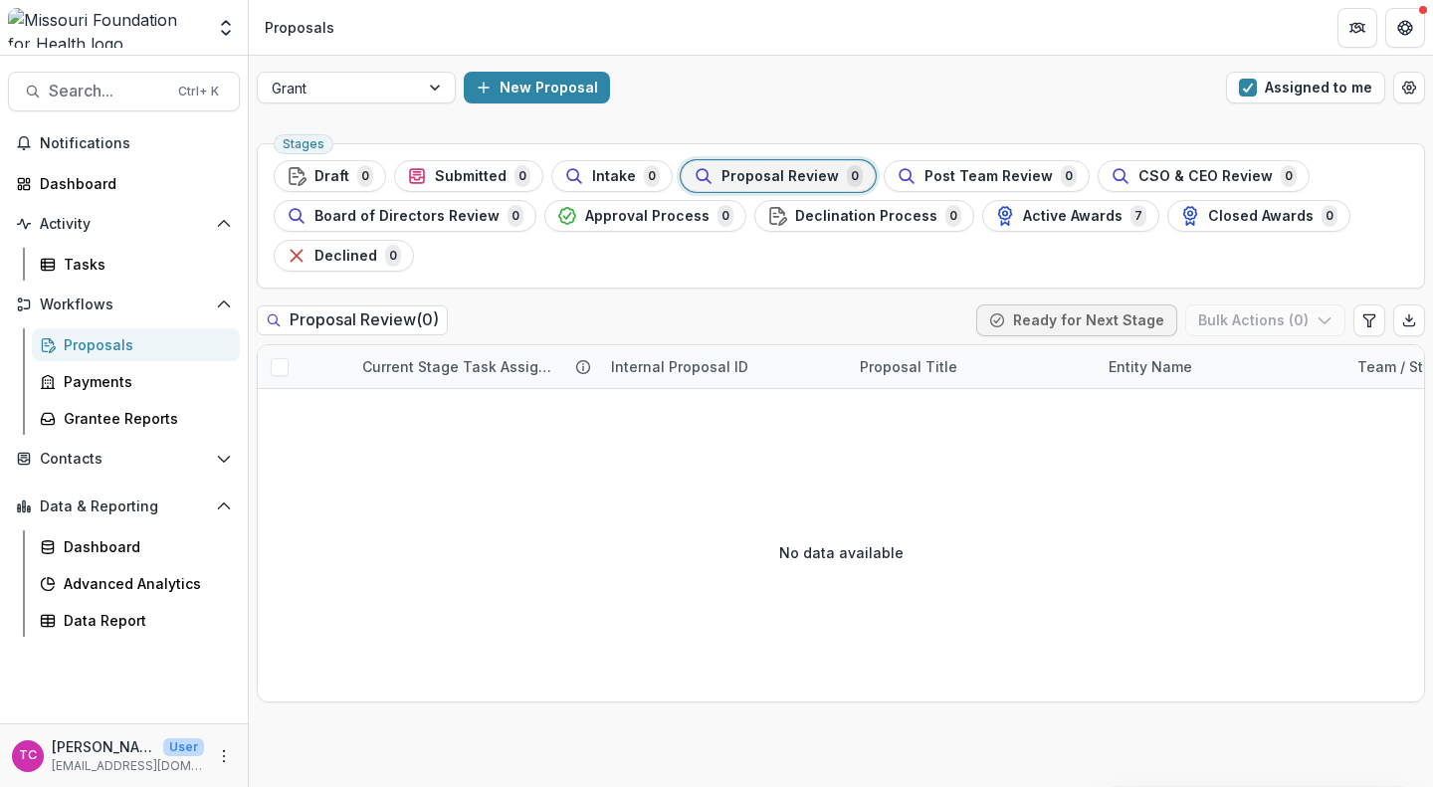
click at [1256, 83] on span "button" at bounding box center [1248, 88] width 18 height 18
